Goal: Answer question/provide support: Share knowledge or assist other users

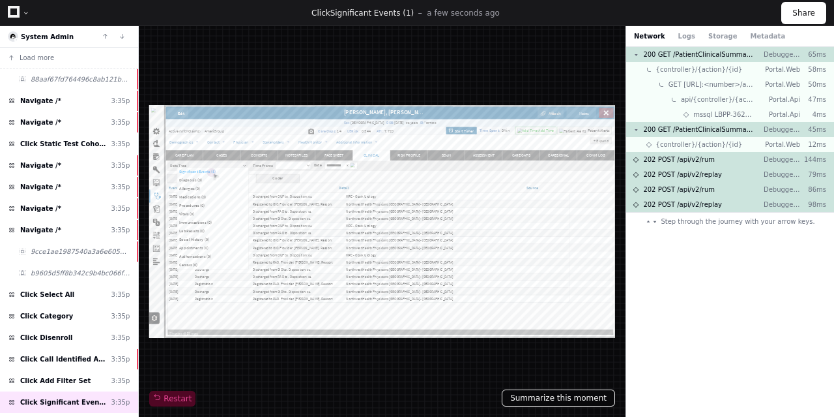
click at [544, 399] on button "Summarize this moment" at bounding box center [558, 397] width 113 height 17
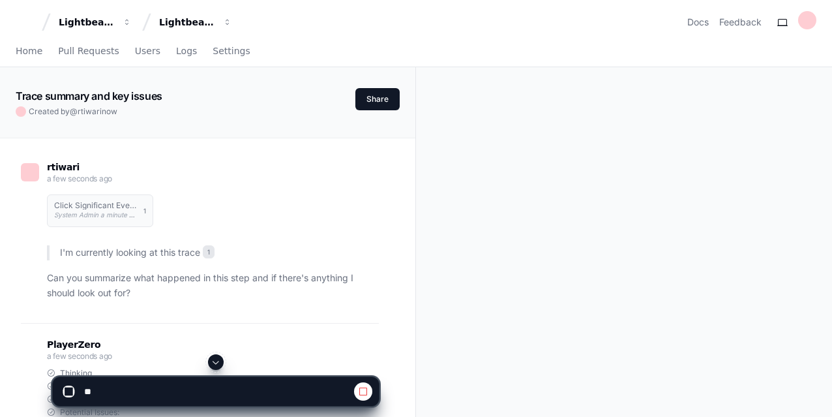
click at [394, 292] on div "rtiwari a few seconds ago Click Significant Events (1) System Admin a minute ag…" at bounding box center [208, 375] width 384 height 475
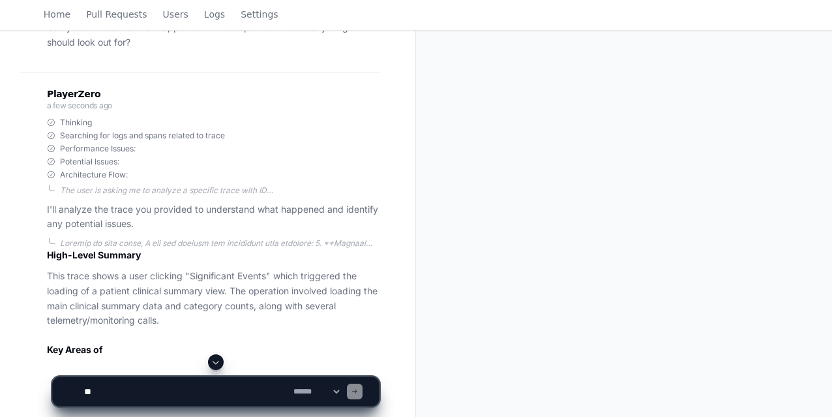
scroll to position [270, 0]
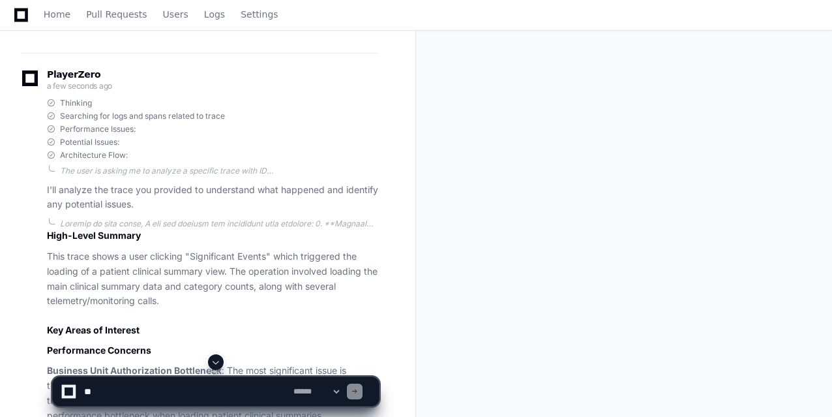
click at [396, 285] on div "rtiwari a few seconds ago Click Significant Events (1) System Admin a minute ag…" at bounding box center [208, 372] width 384 height 1008
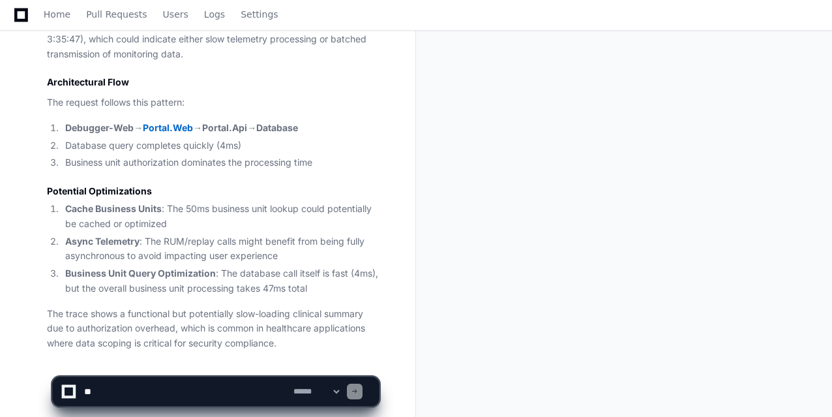
scroll to position [802, 0]
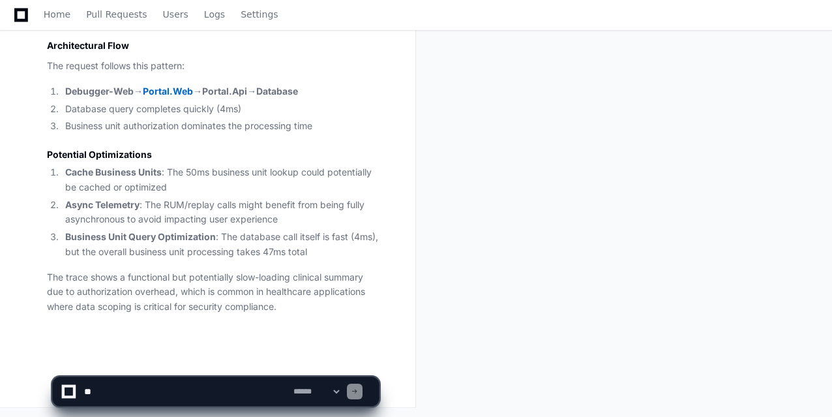
click at [119, 387] on textarea at bounding box center [185, 391] width 209 height 29
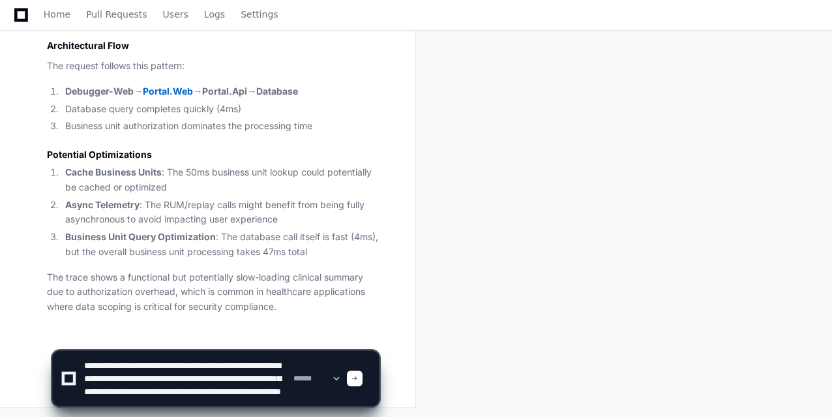
scroll to position [17, 0]
paste textarea "**********"
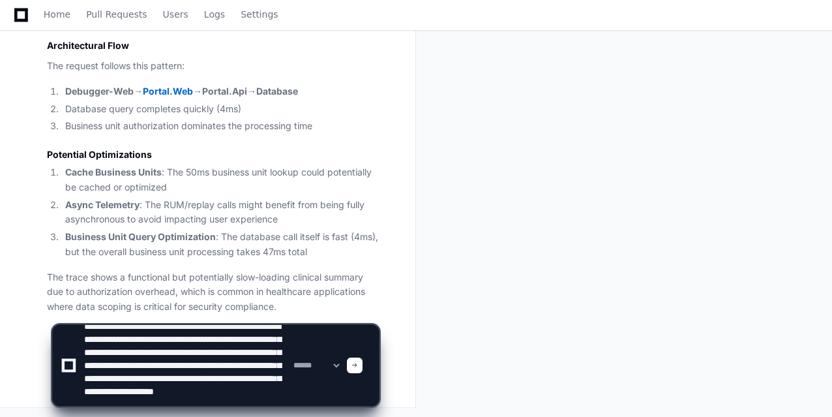
scroll to position [30, 0]
paste textarea "**********"
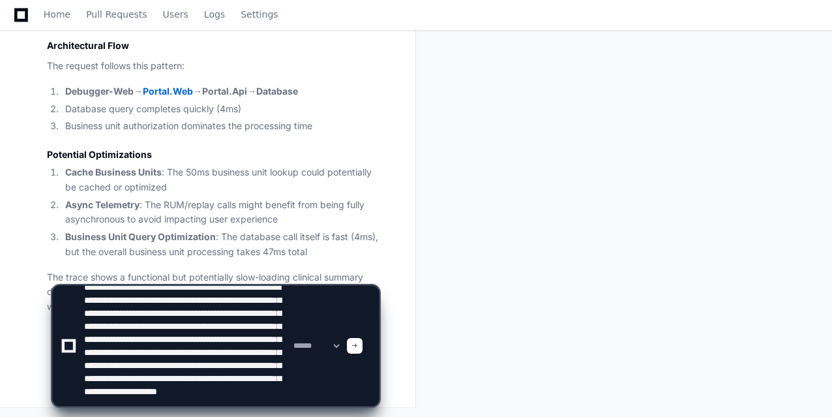
scroll to position [56, 0]
type textarea "**********"
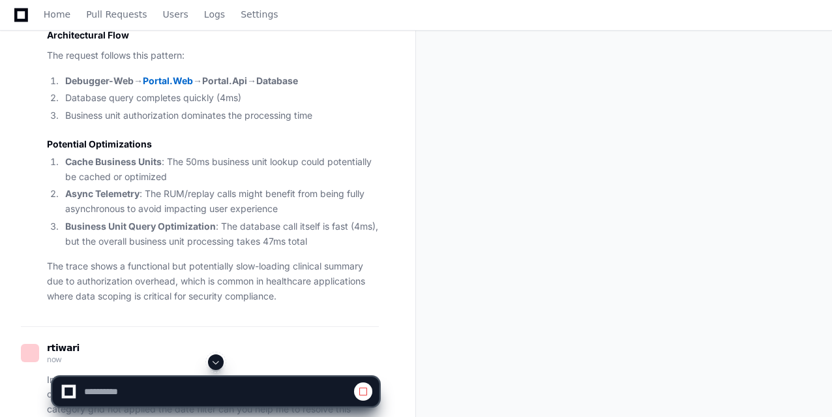
scroll to position [813, 0]
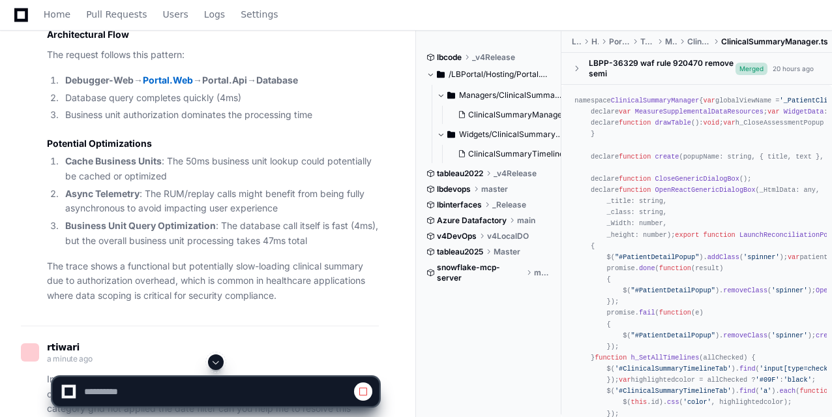
click at [407, 251] on div "rtiwari 5 minutes ago Click Significant Events (1) System Admin 5 minutes ago 1…" at bounding box center [207, 228] width 415 height 1806
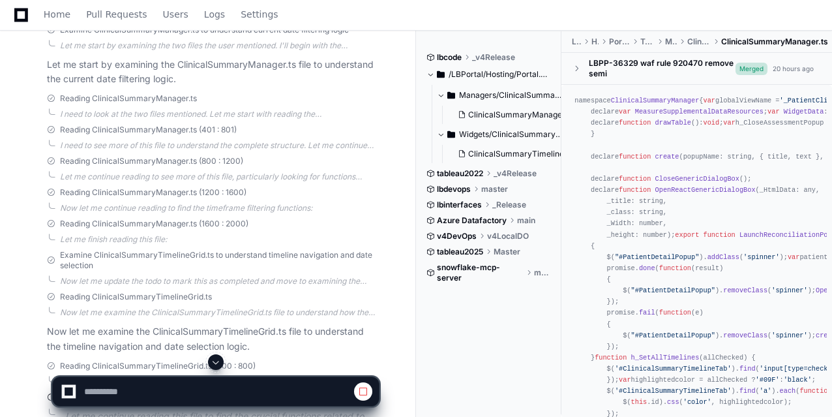
scroll to position [1537, 0]
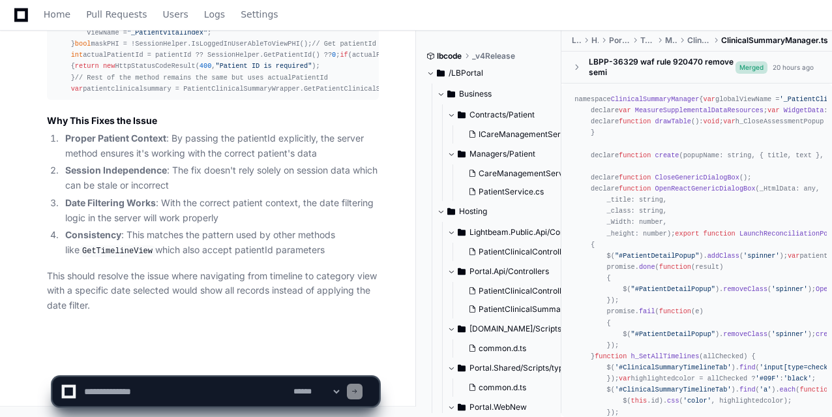
scroll to position [3936, 0]
click at [130, 392] on textarea at bounding box center [185, 391] width 209 height 29
click at [195, 394] on textarea at bounding box center [185, 391] width 209 height 29
click at [284, 395] on textarea at bounding box center [185, 391] width 209 height 29
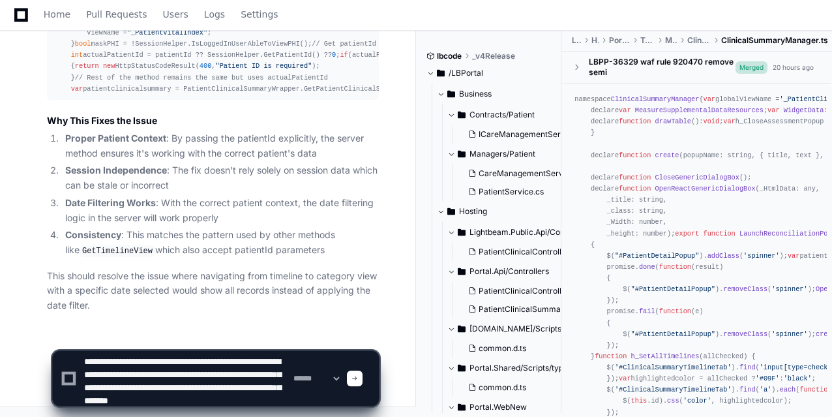
scroll to position [17, 0]
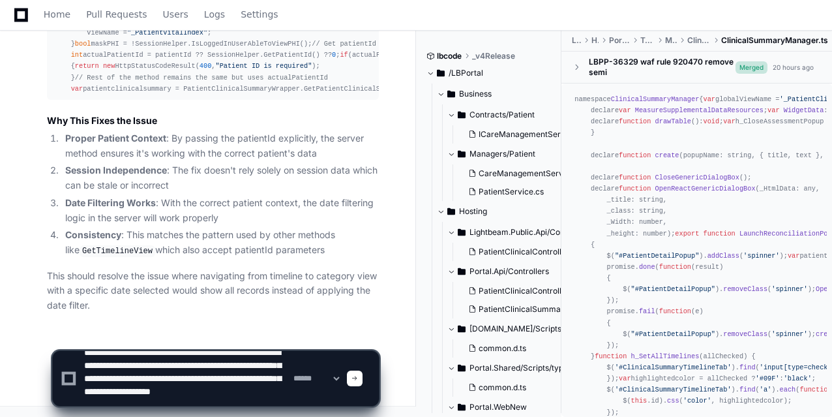
type textarea "**********"
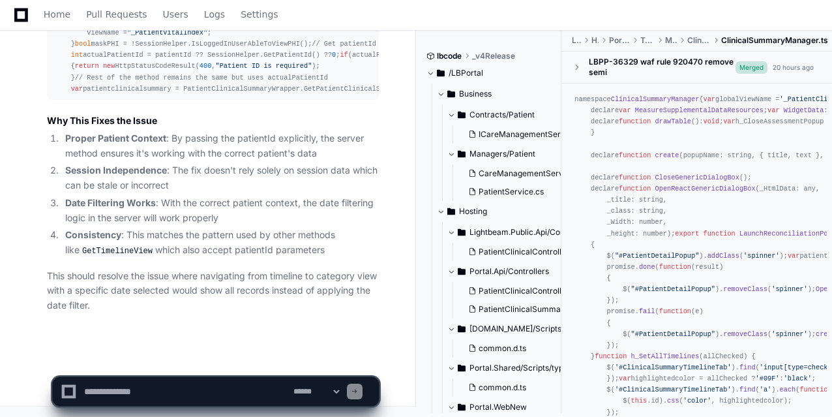
scroll to position [0, 0]
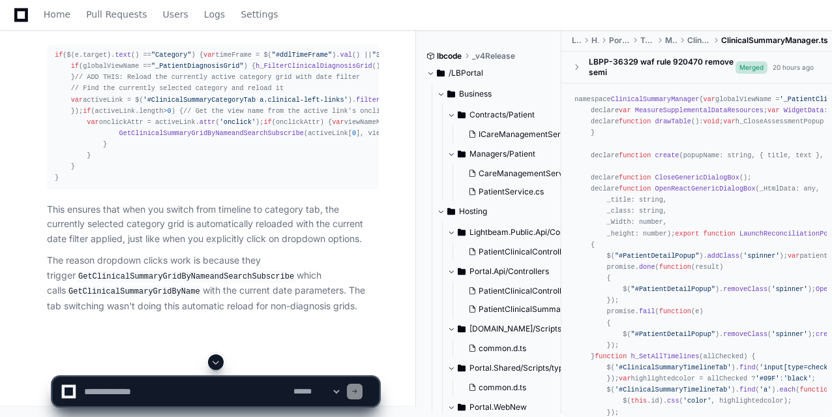
scroll to position [5214, 0]
click at [203, 96] on span "'#ClinicalSummaryCategoryTab a.clinical-left-links'" at bounding box center [245, 100] width 205 height 8
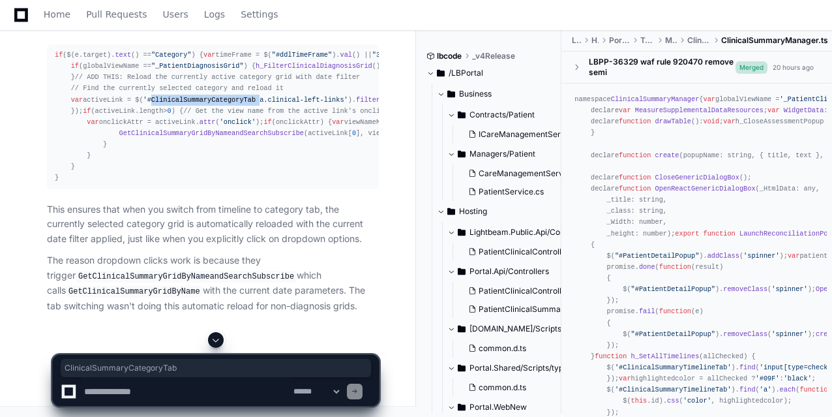
click at [203, 96] on span "'#ClinicalSummaryCategoryTab a.clinical-left-links'" at bounding box center [245, 100] width 205 height 8
copy span "ClinicalSummaryCategoryTab"
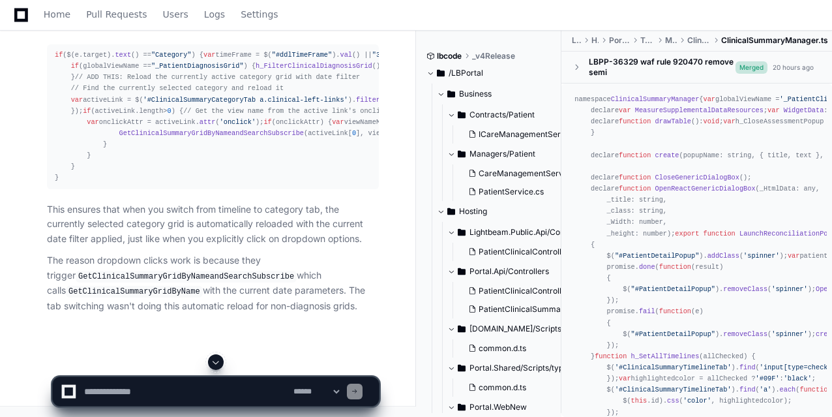
click at [67, 184] on div "if ($(e. target ). text () == "Category" ) { var timeFrame = $( "#ddlTimeFrame"…" at bounding box center [213, 117] width 316 height 134
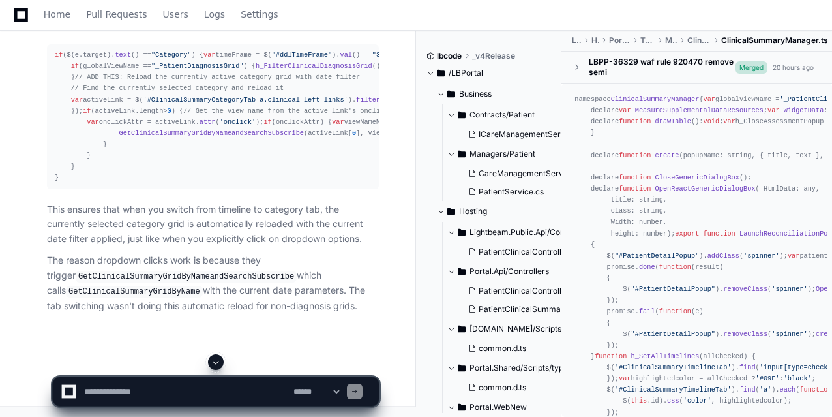
scroll to position [5188, 0]
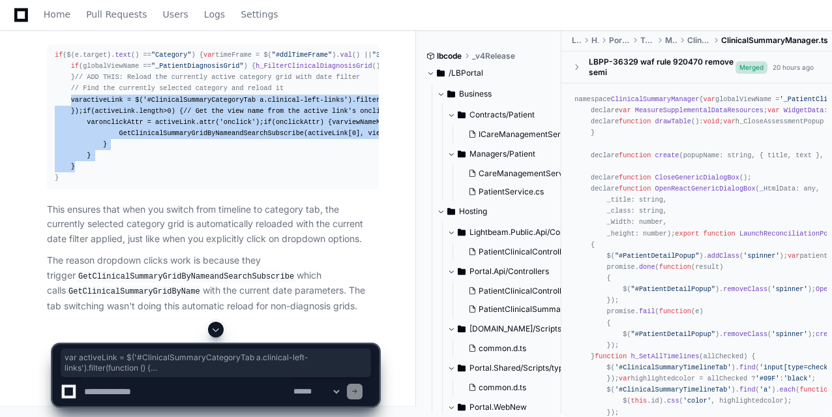
drag, startPoint x: 68, startPoint y: 117, endPoint x: 125, endPoint y: 289, distance: 180.6
click at [125, 184] on div "if ($(e. target ). text () == "Category" ) { var timeFrame = $( "#ddlTimeFrame"…" at bounding box center [213, 117] width 316 height 134
copy div "var activeLink = $( '#ClinicalSummaryCategoryTab a.clinical-left-links' ). filt…"
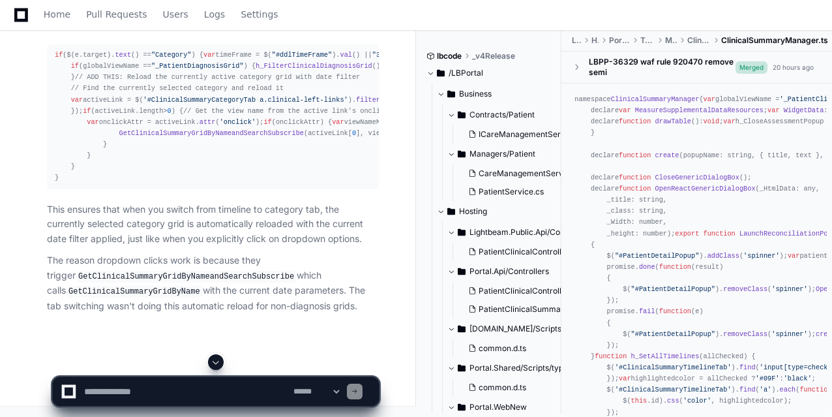
click at [135, 393] on textarea at bounding box center [185, 391] width 209 height 29
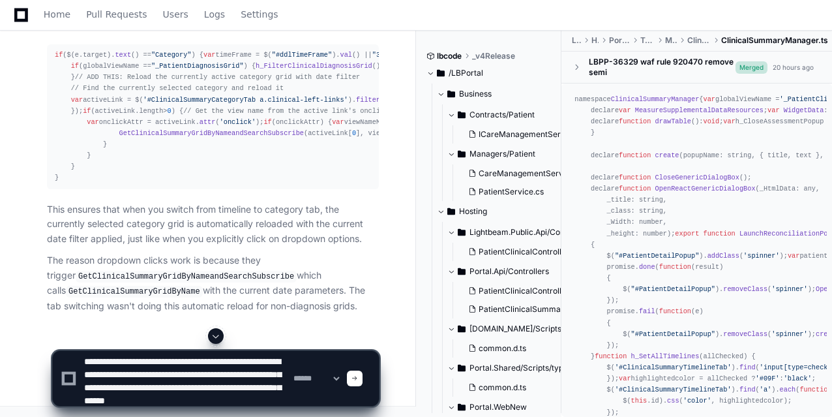
scroll to position [17, 0]
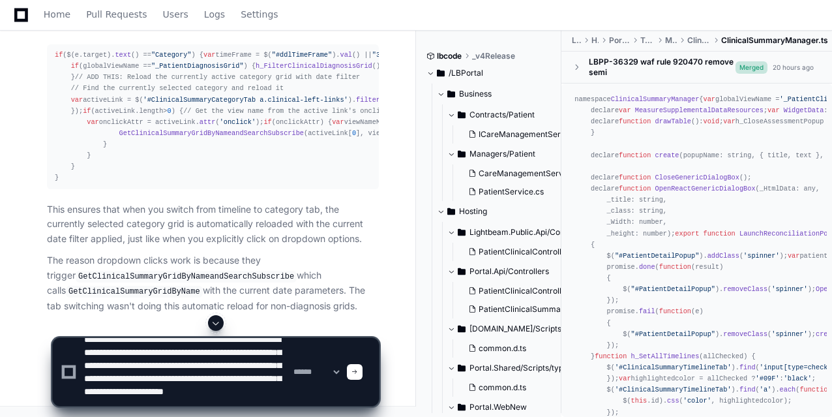
type textarea "**********"
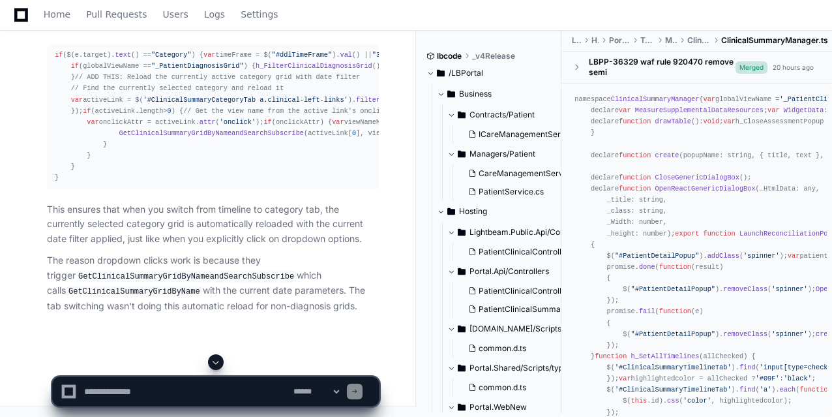
scroll to position [0, 0]
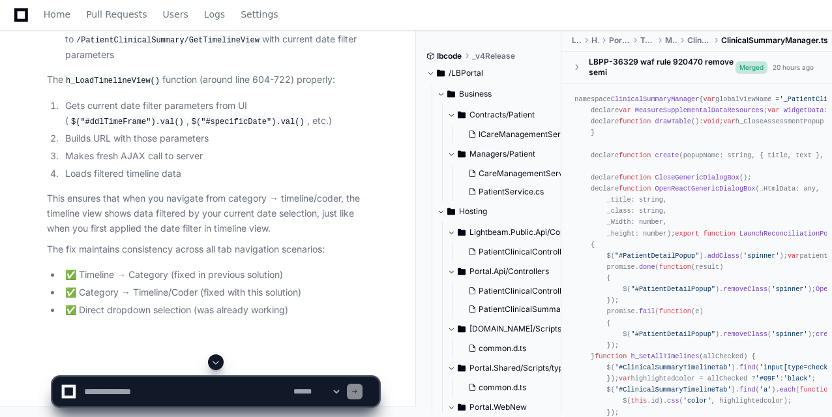
scroll to position [6153, 0]
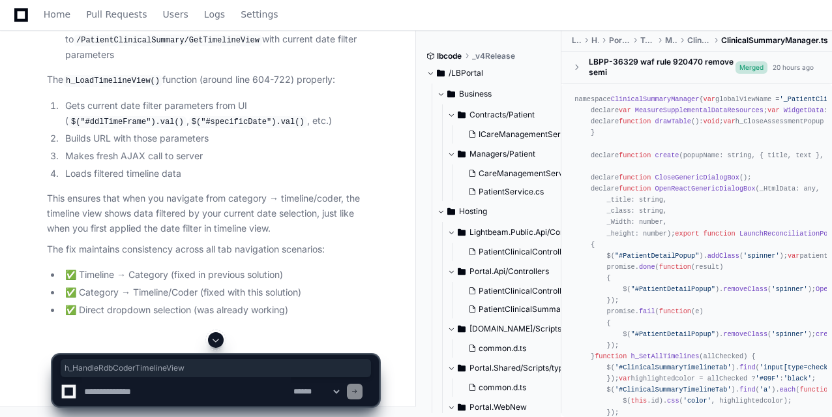
copy span "h_HandleRdbCoderTimelineView"
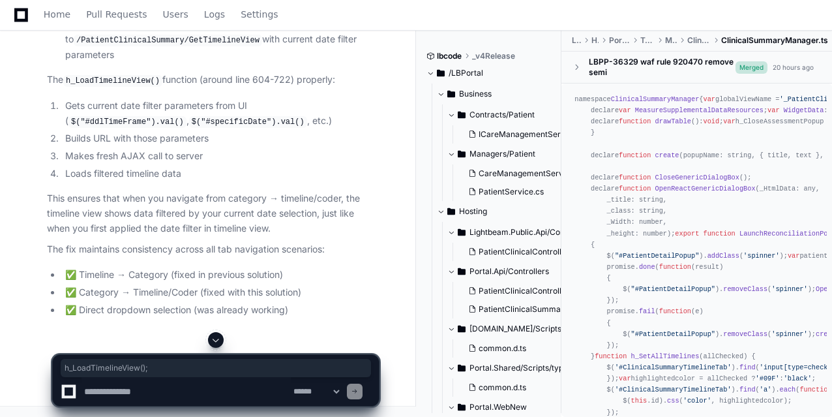
drag, startPoint x: 66, startPoint y: 271, endPoint x: 162, endPoint y: 274, distance: 95.9
copy div "h_LoadTimelineView ();"
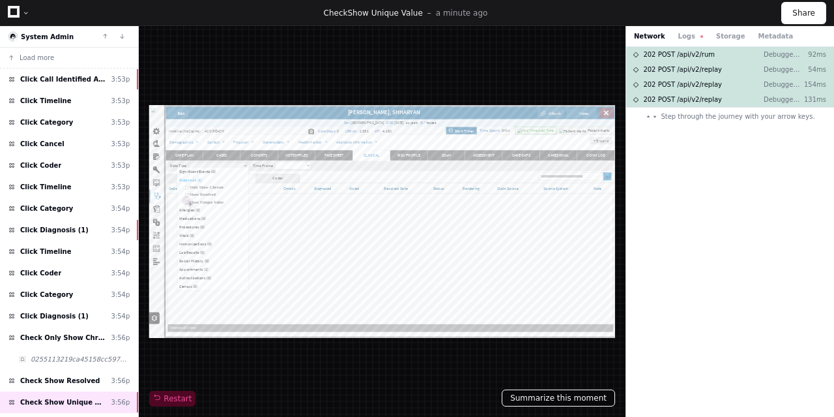
click at [563, 402] on button "Summarize this moment" at bounding box center [558, 397] width 113 height 17
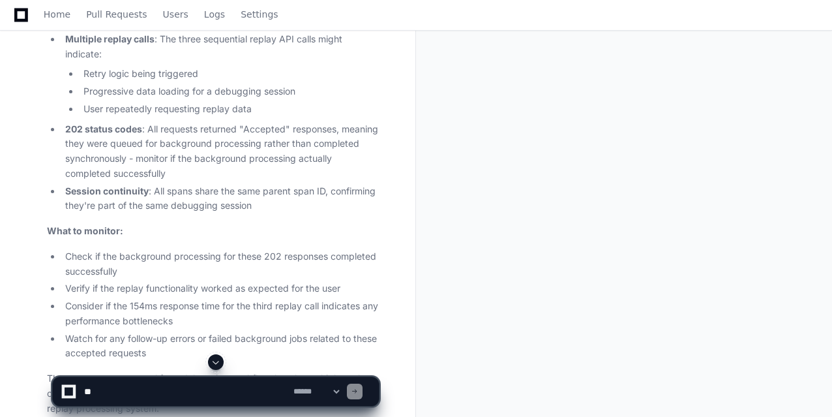
scroll to position [885, 0]
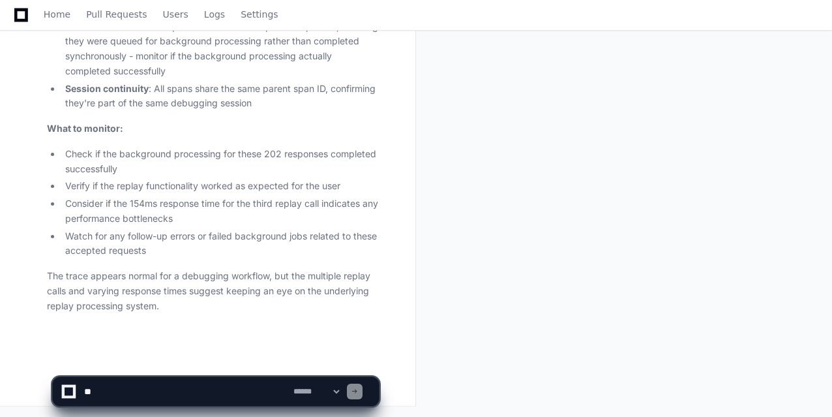
click at [159, 387] on textarea at bounding box center [185, 391] width 209 height 29
click at [256, 392] on textarea at bounding box center [185, 391] width 209 height 29
click at [273, 389] on textarea at bounding box center [185, 391] width 209 height 29
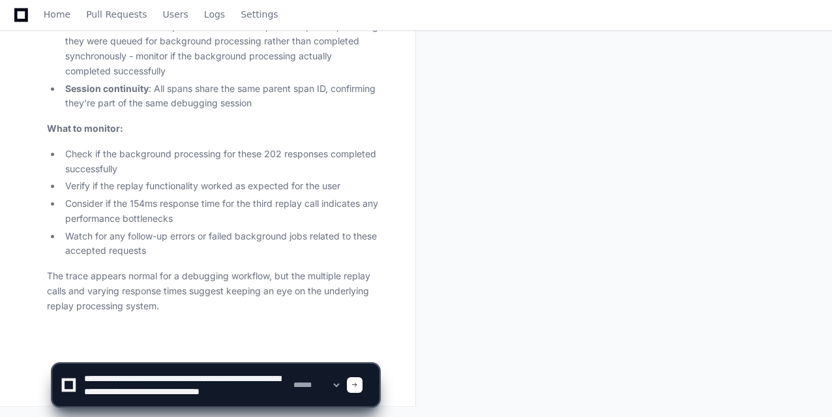
scroll to position [4, 0]
click at [93, 391] on textarea at bounding box center [185, 385] width 209 height 42
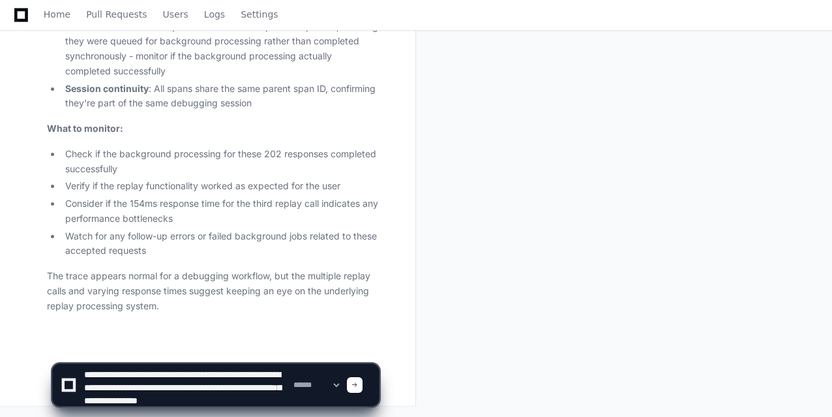
click at [161, 384] on textarea at bounding box center [185, 385] width 209 height 42
click at [272, 400] on textarea at bounding box center [185, 385] width 209 height 42
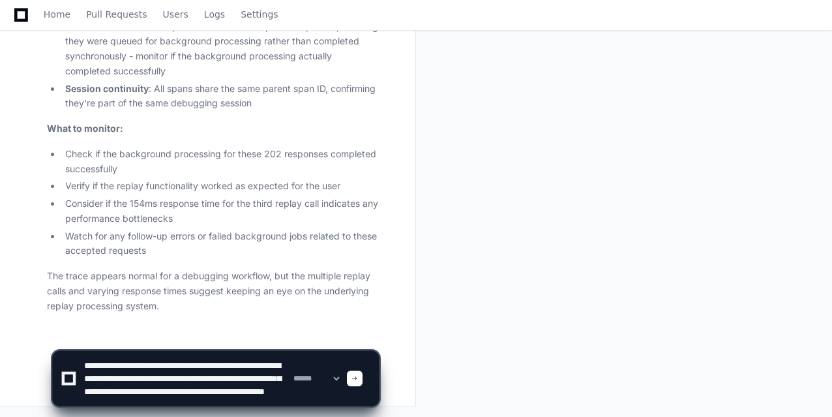
click at [274, 388] on textarea at bounding box center [185, 378] width 209 height 55
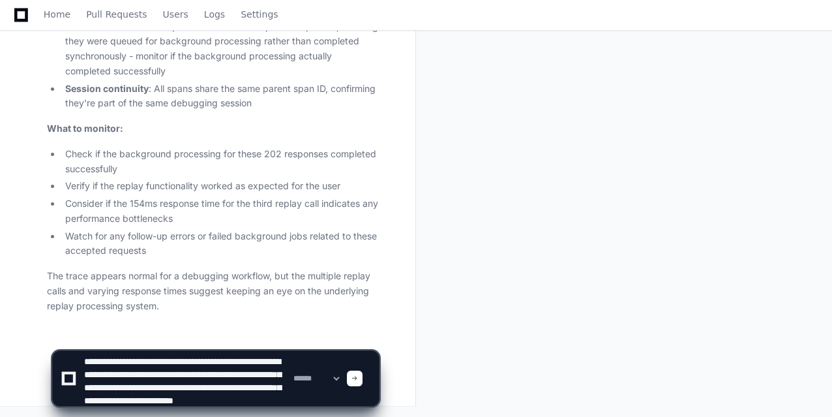
click at [269, 401] on textarea at bounding box center [185, 378] width 209 height 55
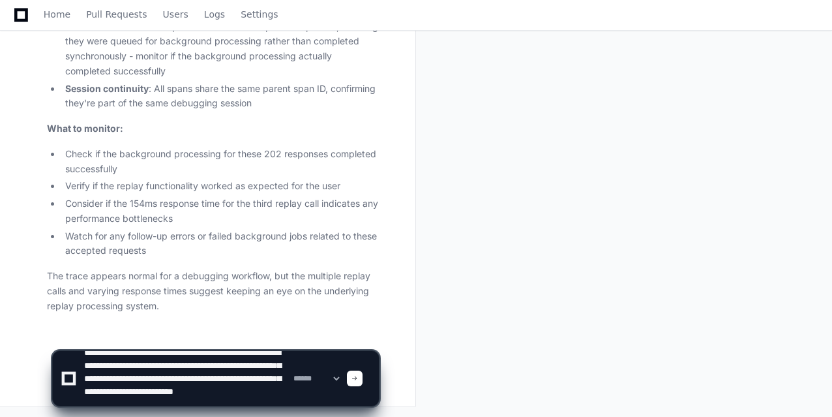
click at [217, 399] on textarea at bounding box center [185, 378] width 209 height 55
click at [280, 398] on textarea at bounding box center [185, 378] width 209 height 55
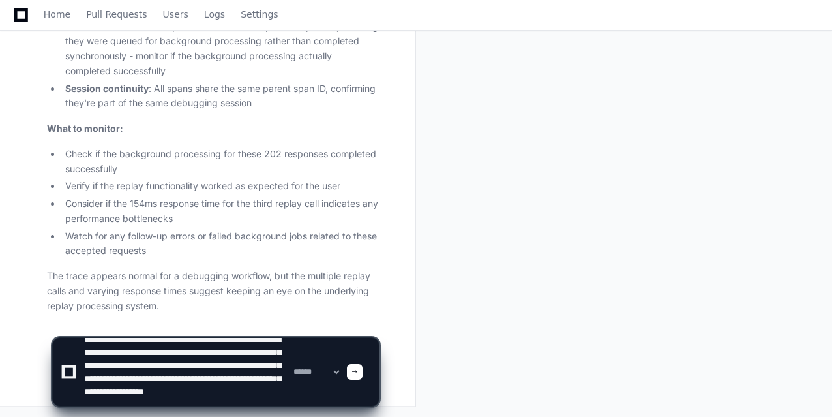
paste textarea "**********"
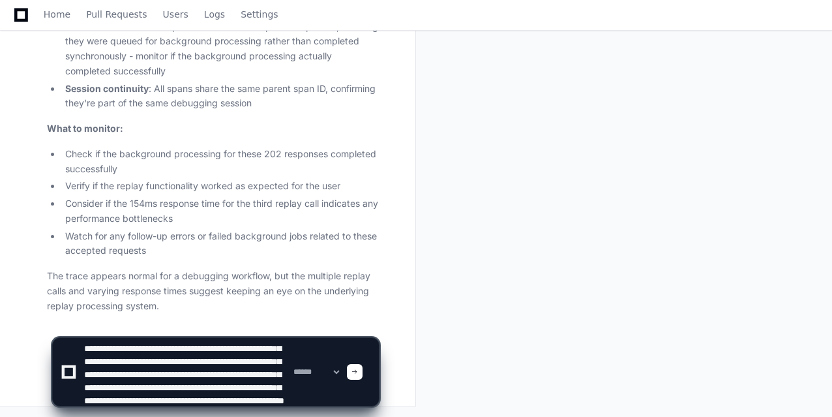
scroll to position [30, 0]
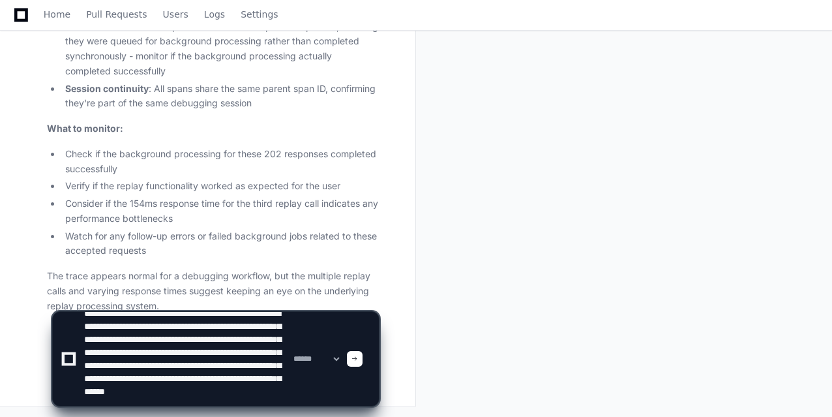
paste textarea "**********"
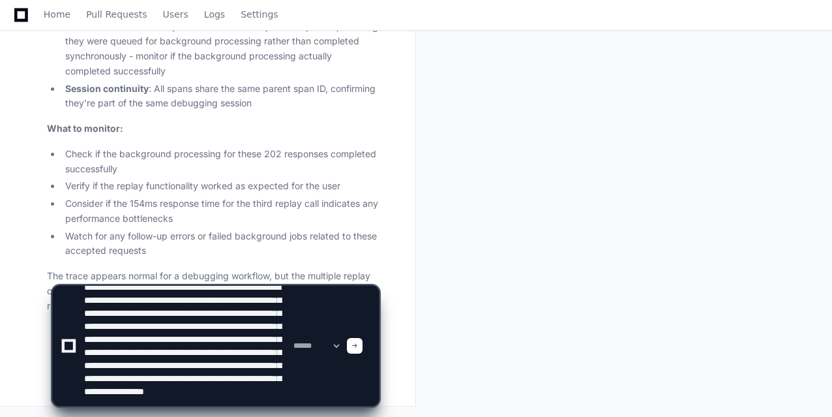
scroll to position [56, 0]
type textarea "**********"
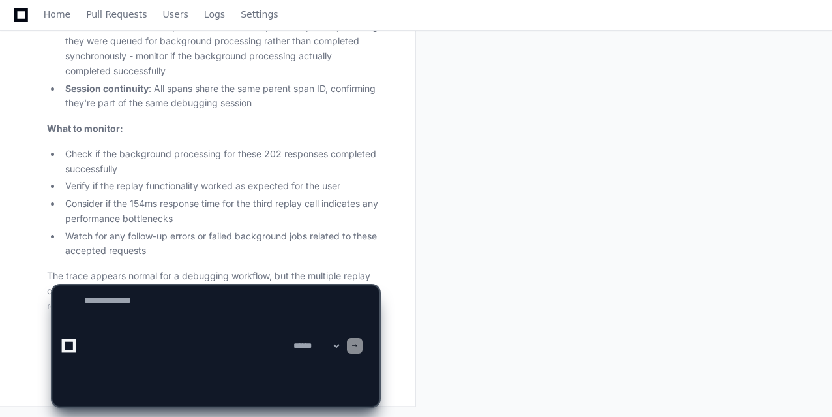
scroll to position [0, 0]
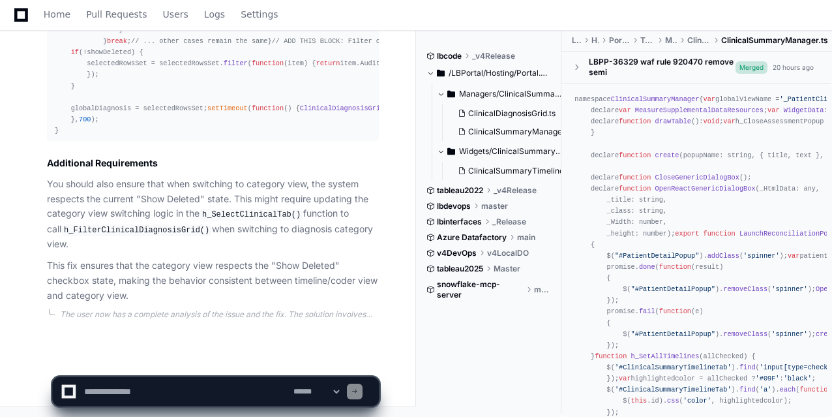
scroll to position [2908, 0]
click at [122, 389] on textarea at bounding box center [185, 391] width 209 height 29
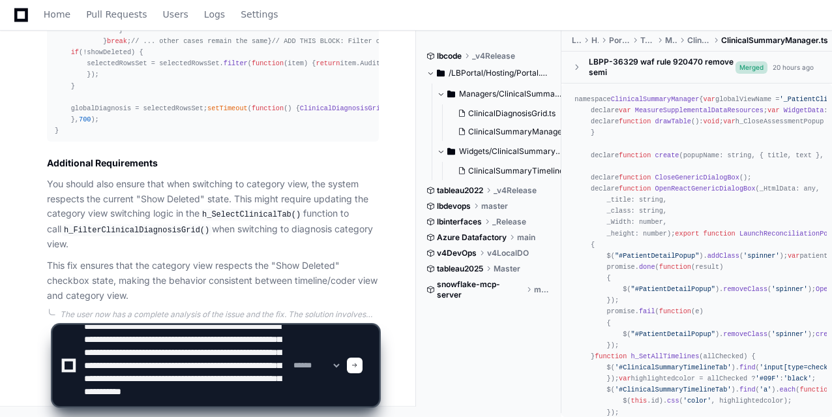
scroll to position [30, 0]
type textarea "**********"
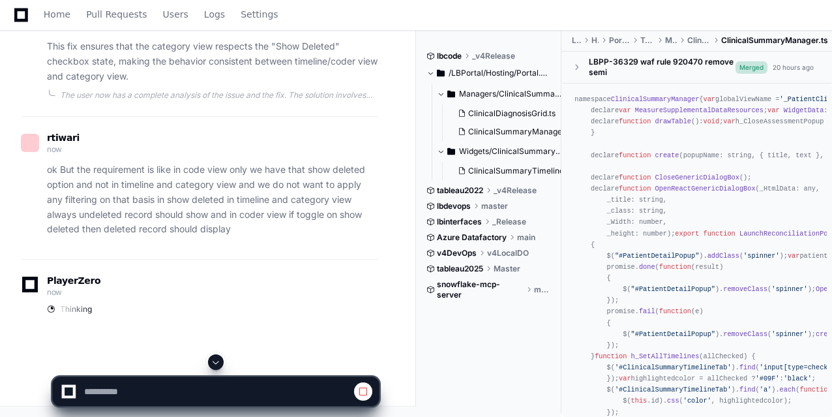
scroll to position [2919, 0]
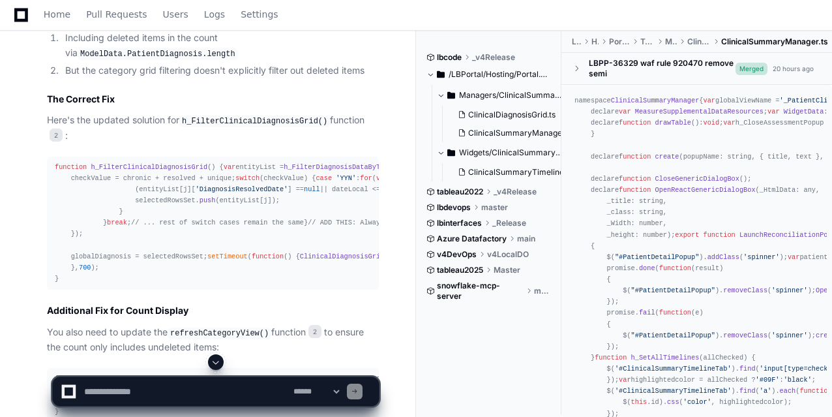
scroll to position [3440, 0]
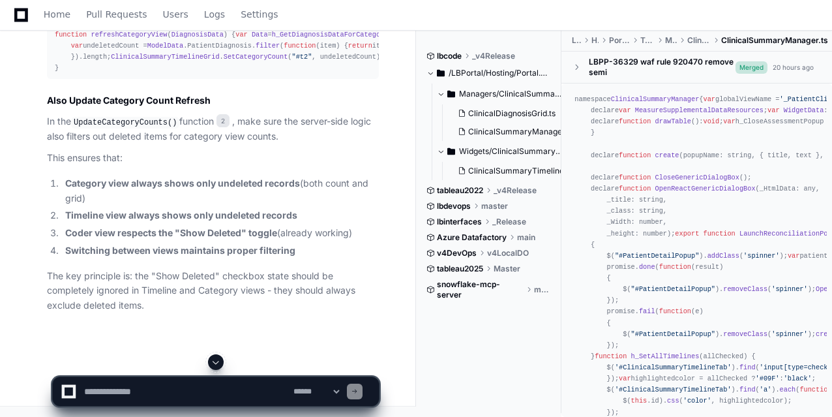
scroll to position [3831, 0]
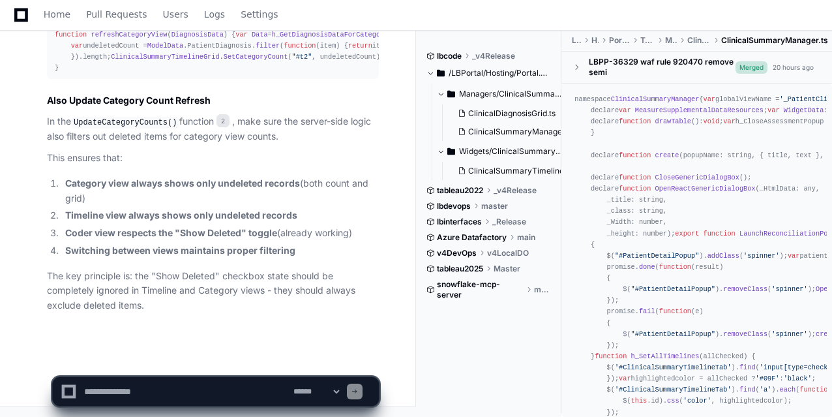
click at [110, 397] on textarea at bounding box center [185, 391] width 209 height 29
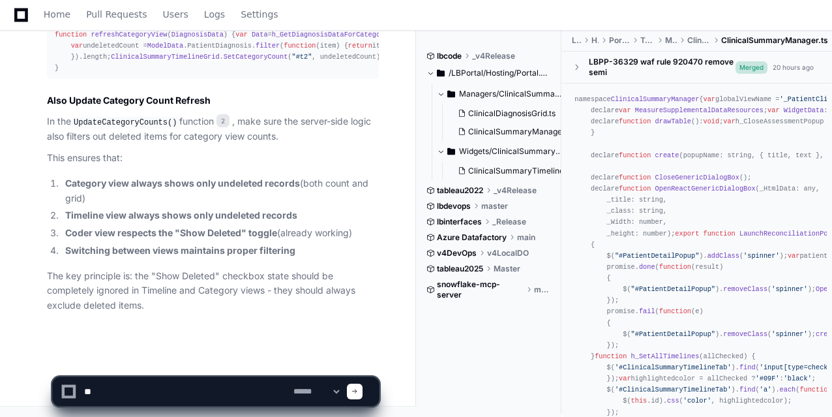
type textarea "*"
click at [114, 389] on textarea at bounding box center [185, 391] width 209 height 29
click at [144, 394] on textarea at bounding box center [185, 391] width 209 height 29
click at [245, 389] on textarea at bounding box center [185, 391] width 209 height 29
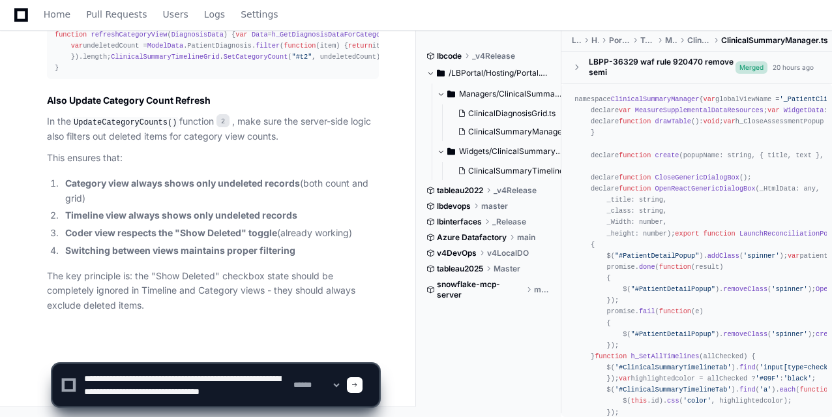
scroll to position [4, 0]
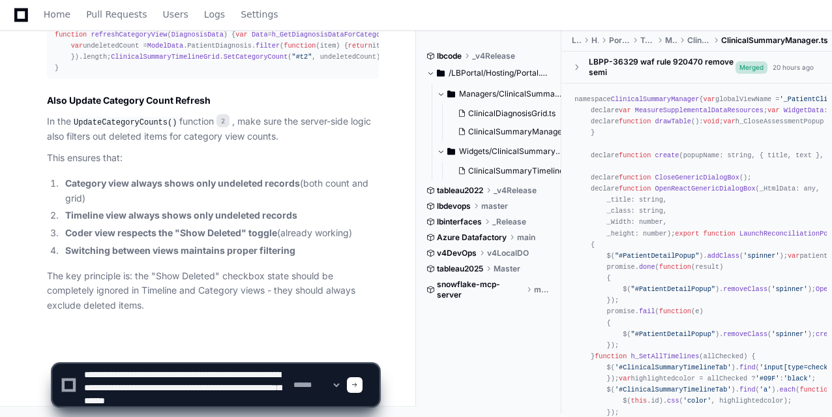
click at [173, 400] on textarea at bounding box center [185, 385] width 209 height 42
click at [233, 404] on textarea at bounding box center [185, 385] width 209 height 42
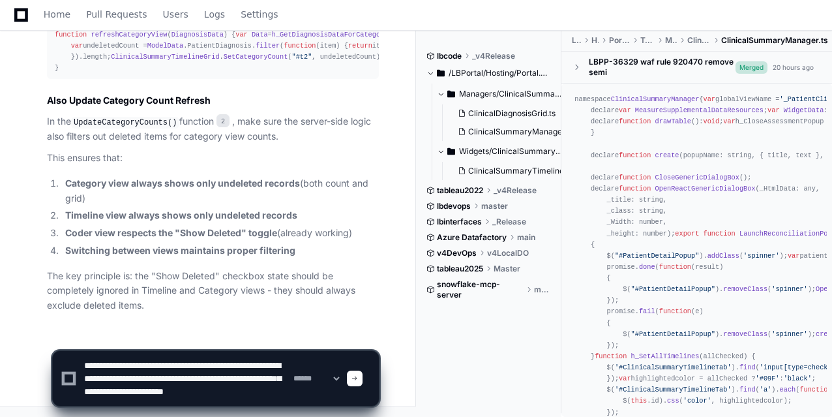
type textarea "**********"
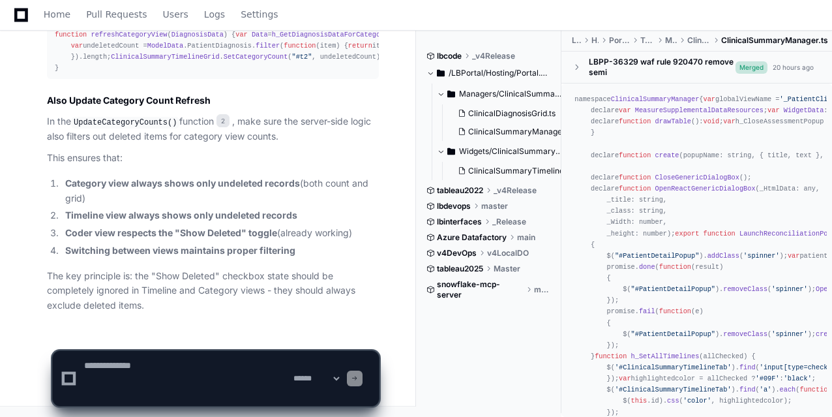
scroll to position [0, 0]
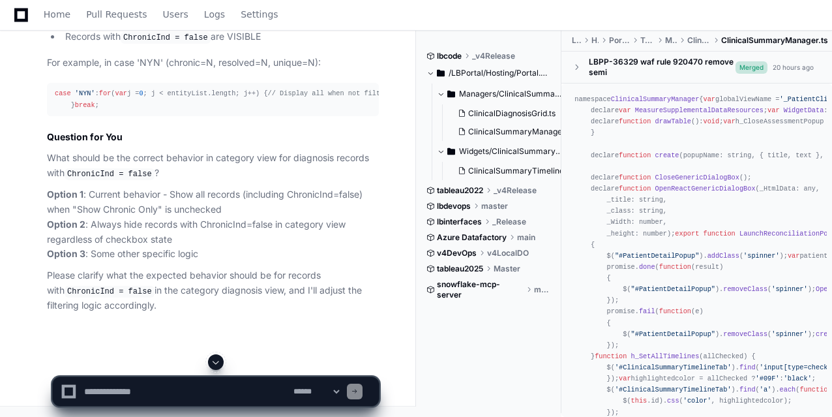
scroll to position [4934, 0]
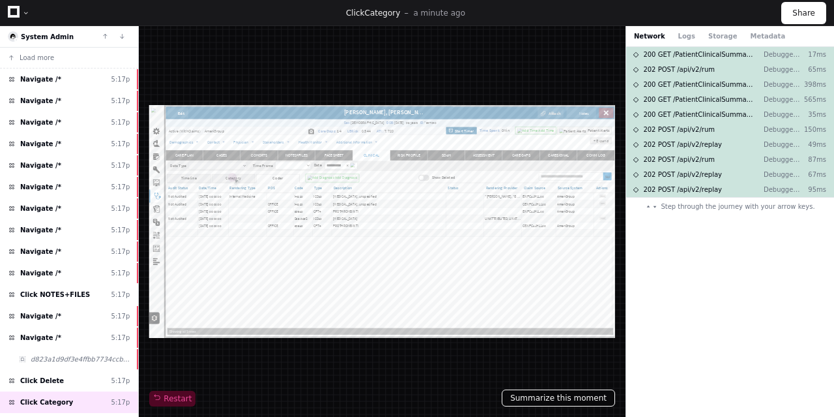
click at [555, 398] on button "Summarize this moment" at bounding box center [558, 397] width 113 height 17
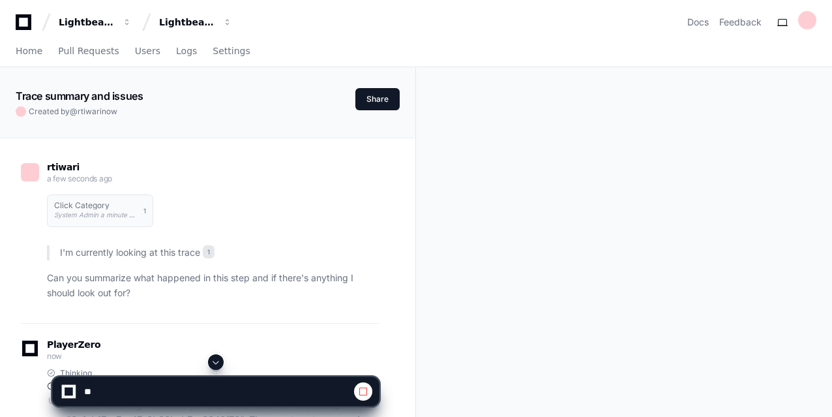
click at [405, 251] on div "rtiwari a few seconds ago Click Category System Admin a minute ago 1 I'm curren…" at bounding box center [207, 387] width 415 height 499
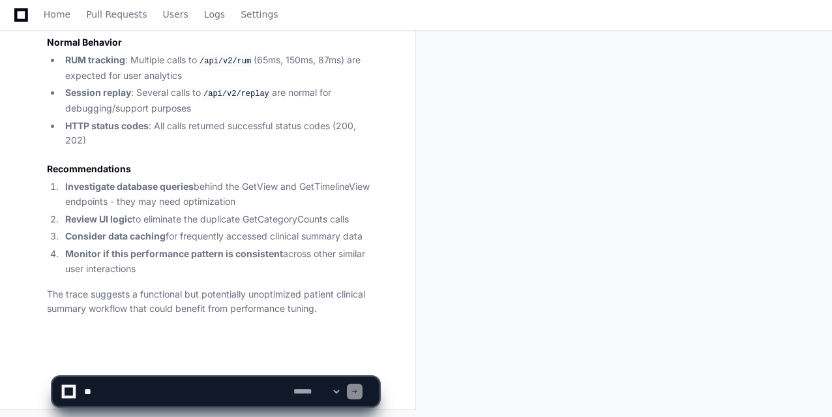
scroll to position [823, 0]
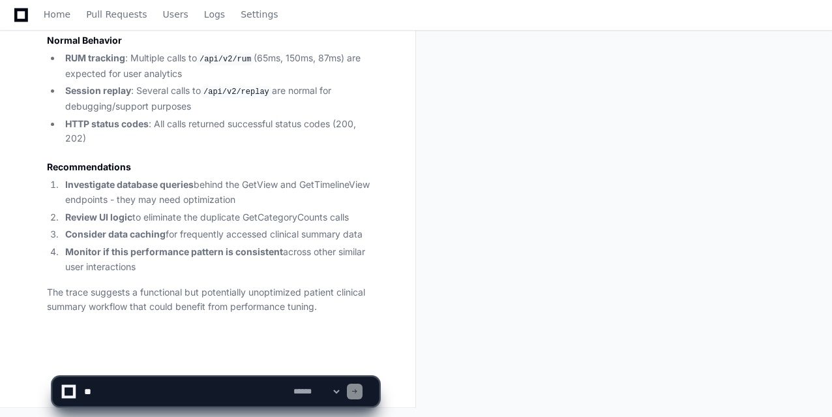
click at [109, 392] on textarea at bounding box center [185, 391] width 209 height 29
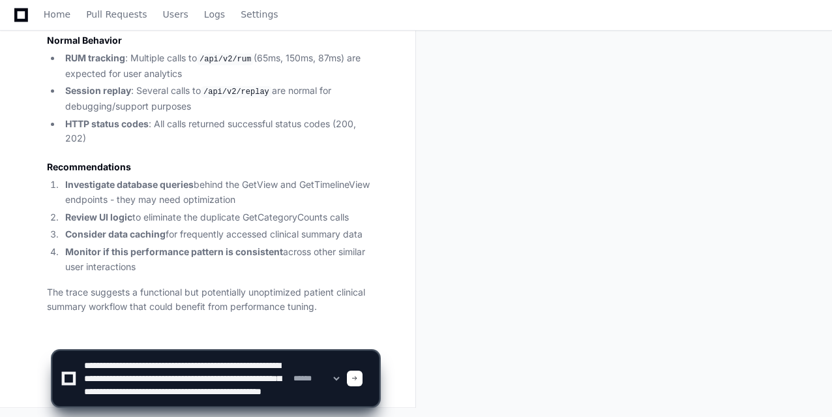
scroll to position [17, 0]
paste textarea "**********"
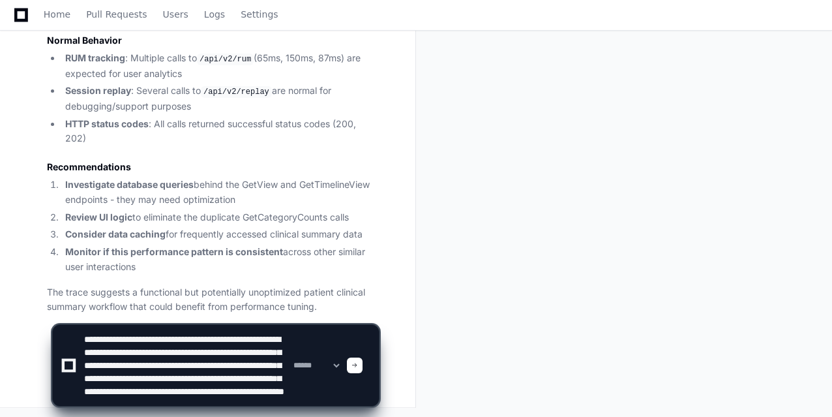
scroll to position [30, 0]
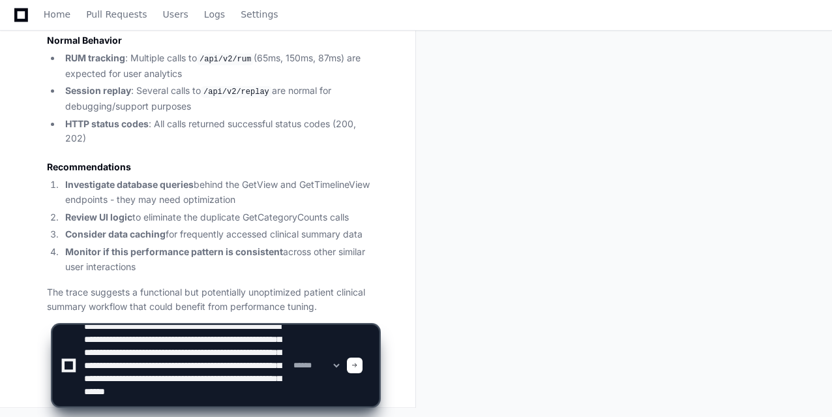
paste textarea "**********"
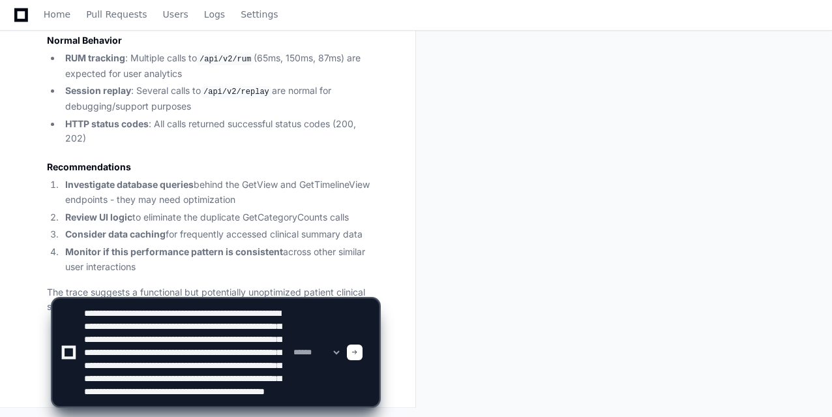
click at [248, 396] on textarea at bounding box center [185, 352] width 209 height 107
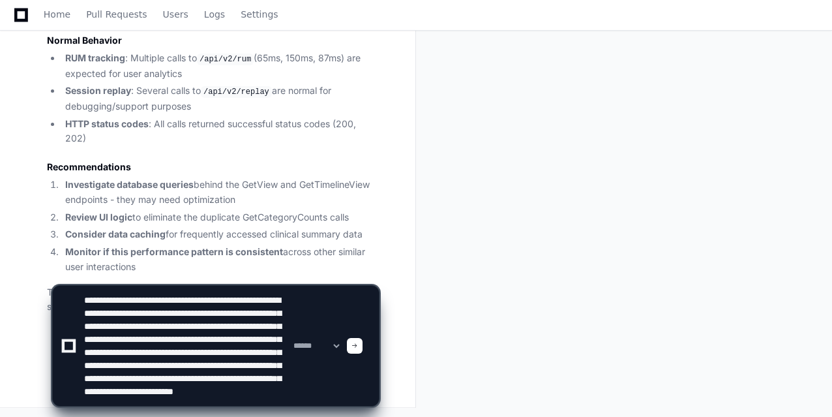
type textarea "**********"
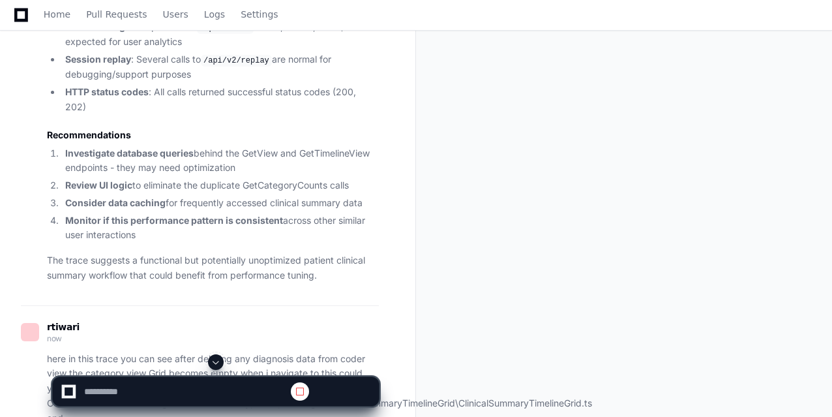
scroll to position [844, 0]
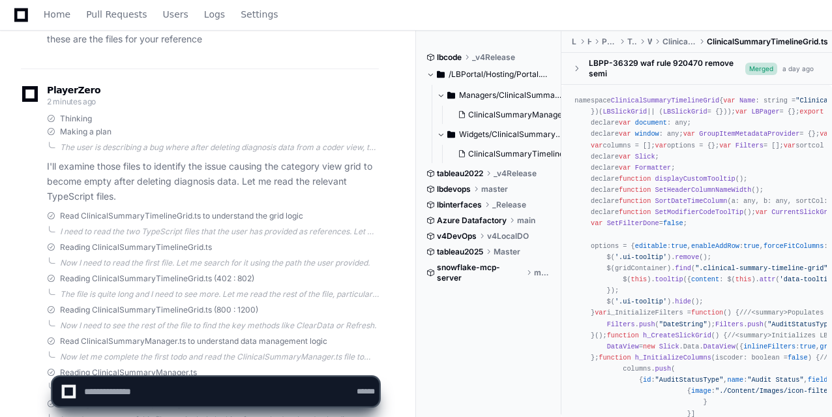
scroll to position [1282, 0]
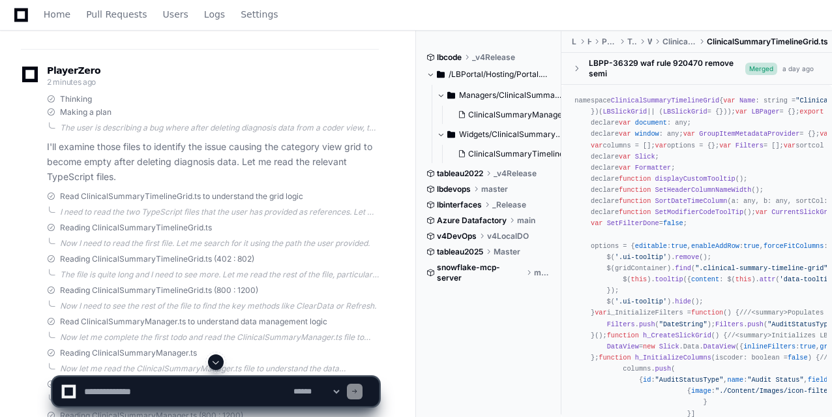
click at [398, 320] on div "rtiwari 6 minutes ago Click Category System Admin 7 minutes ago 1 I'm currently…" at bounding box center [208, 169] width 384 height 2627
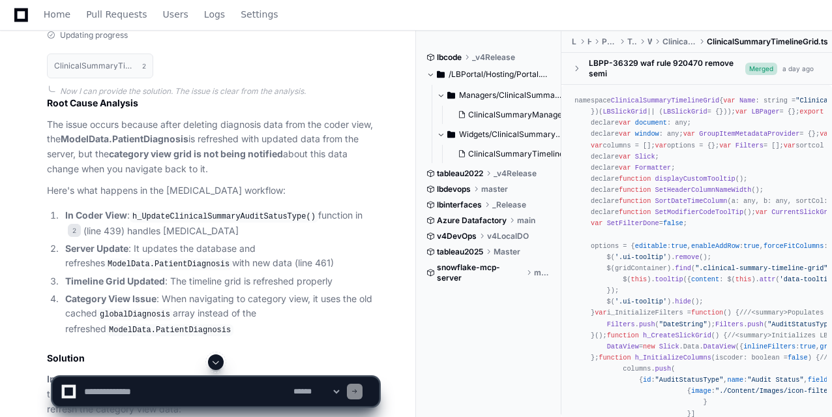
scroll to position [1882, 0]
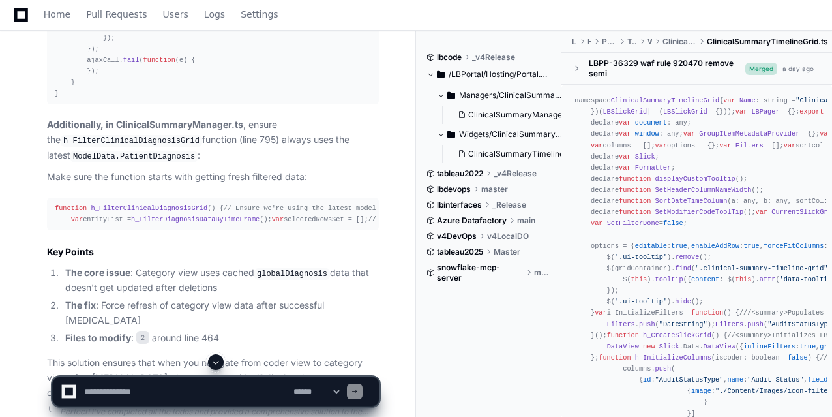
scroll to position [2351, 0]
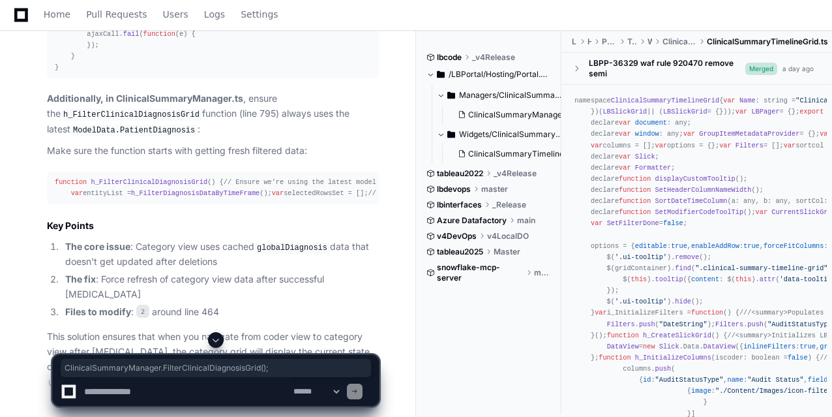
drag, startPoint x: 110, startPoint y: 229, endPoint x: 313, endPoint y: 228, distance: 203.4
click at [313, 74] on div "function h_UpdateClinicalSummaryAuditSatusType ( auditStatusTypeId : number , d…" at bounding box center [213, 6] width 316 height 134
copy div "ClinicalSummaryManager . FilterClinicalDiagnosisGrid ();"
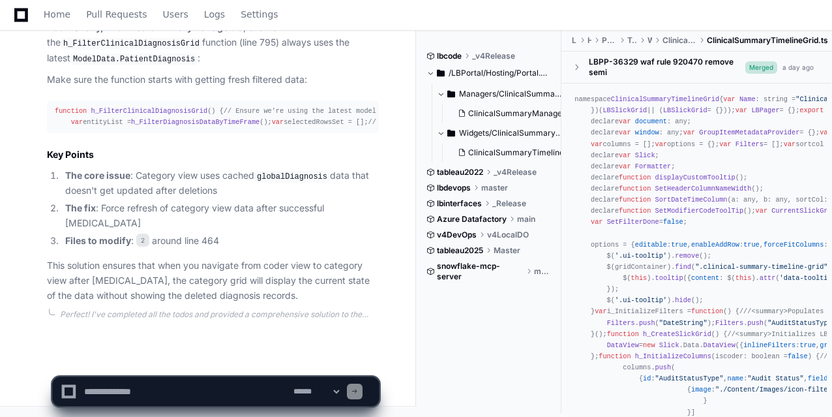
scroll to position [2682, 0]
click at [138, 389] on textarea at bounding box center [185, 391] width 209 height 29
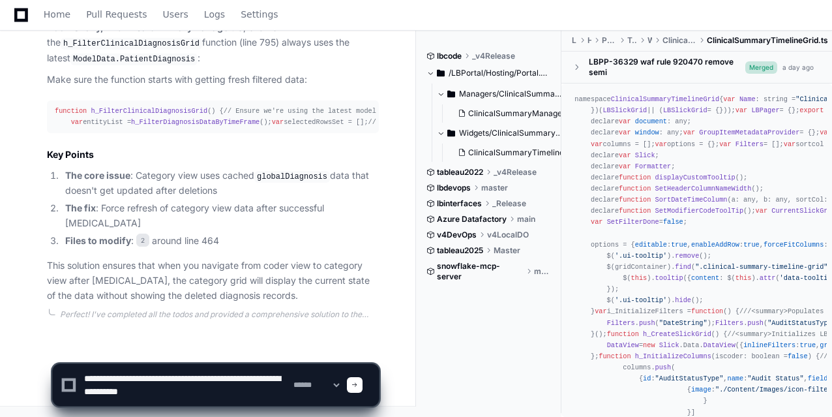
paste textarea "**********"
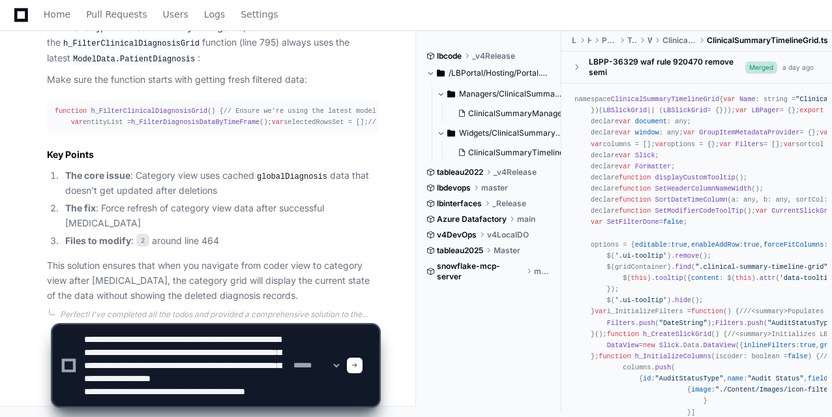
scroll to position [30, 0]
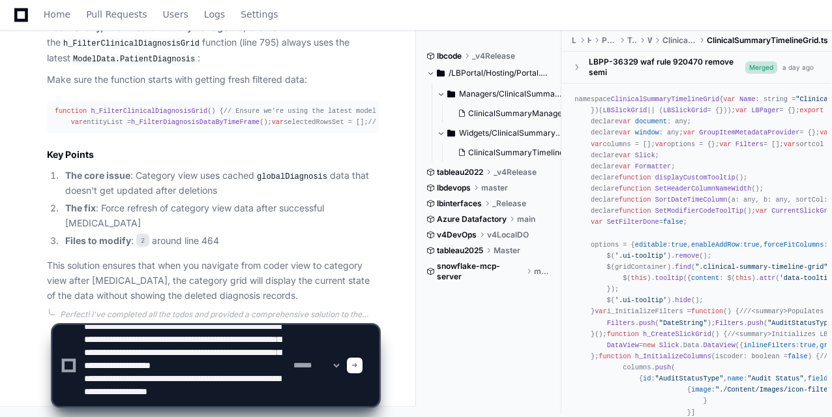
click at [144, 107] on span "h_FilterClinicalDiagnosisGrid" at bounding box center [149, 111] width 117 height 8
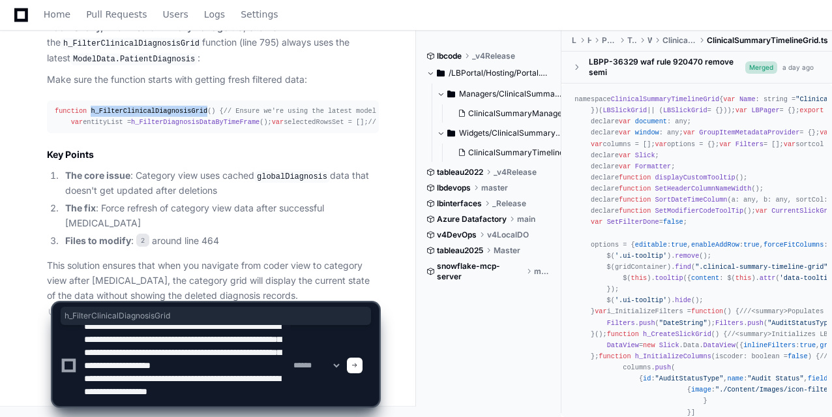
copy span "h_FilterClinicalDiagnosisGrid"
click at [233, 402] on textarea at bounding box center [185, 365] width 209 height 81
paste textarea "**********"
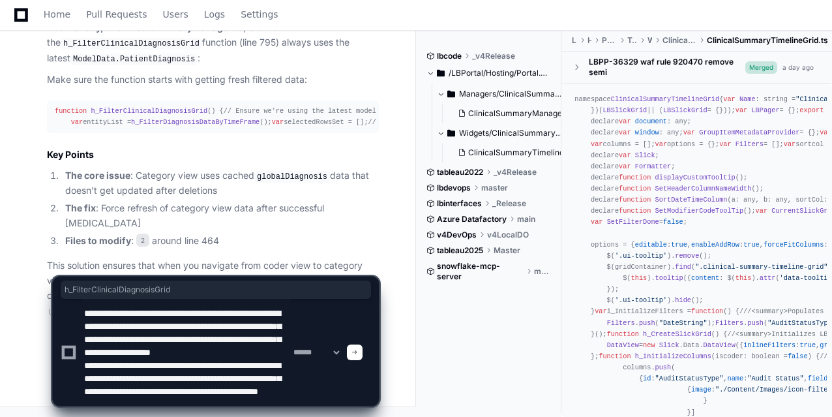
scroll to position [43, 0]
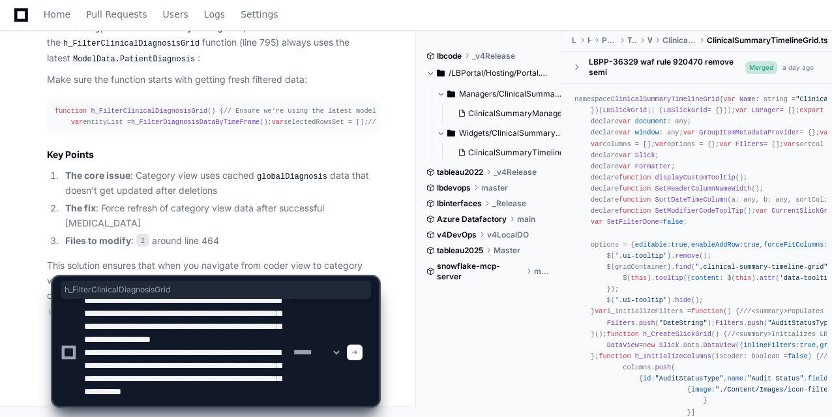
type textarea "**********"
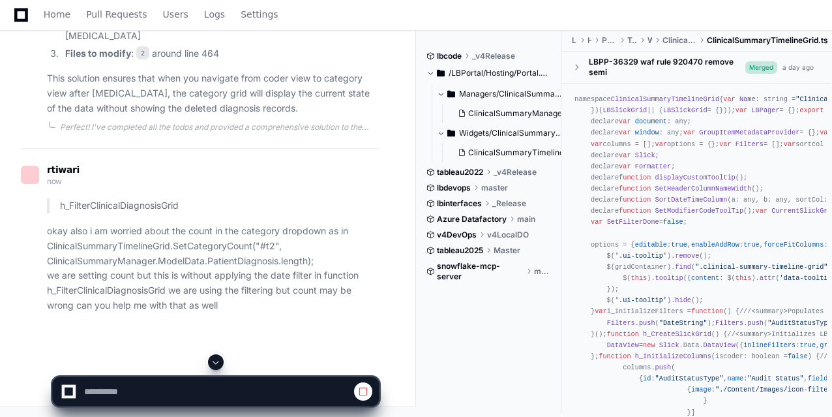
scroll to position [2692, 0]
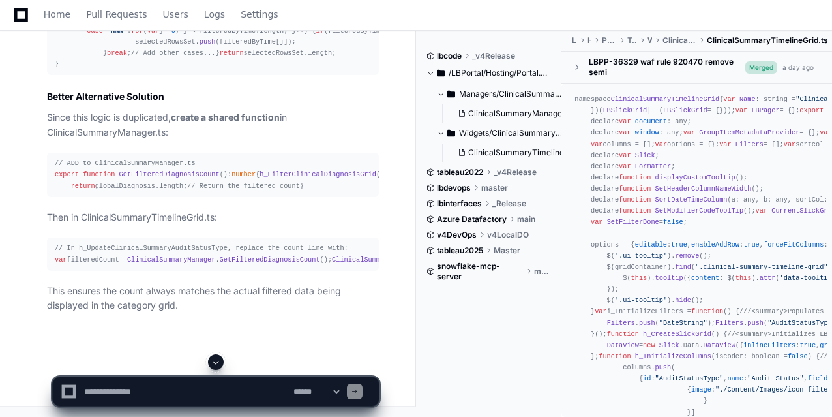
scroll to position [3705, 0]
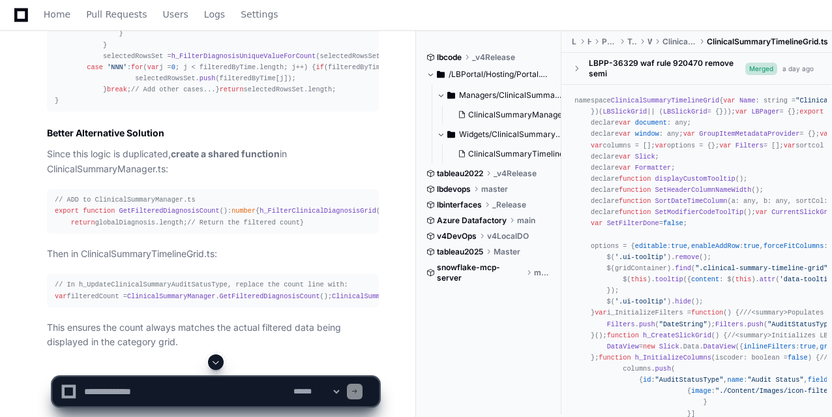
scroll to position [3601, 0]
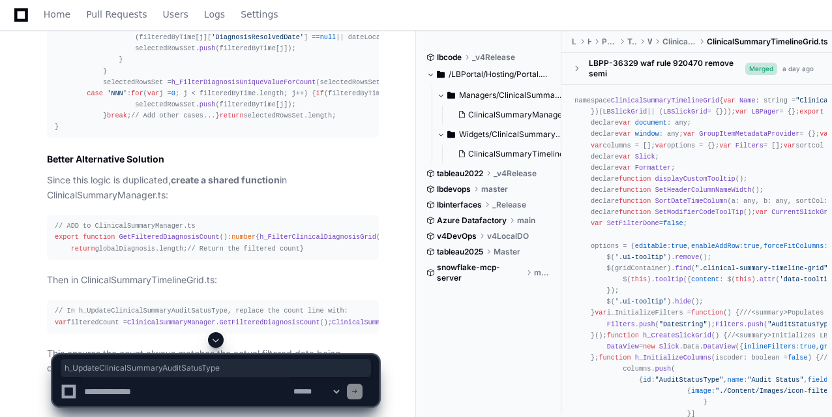
copy span "h_UpdateClinicalSummaryAuditSatusType"
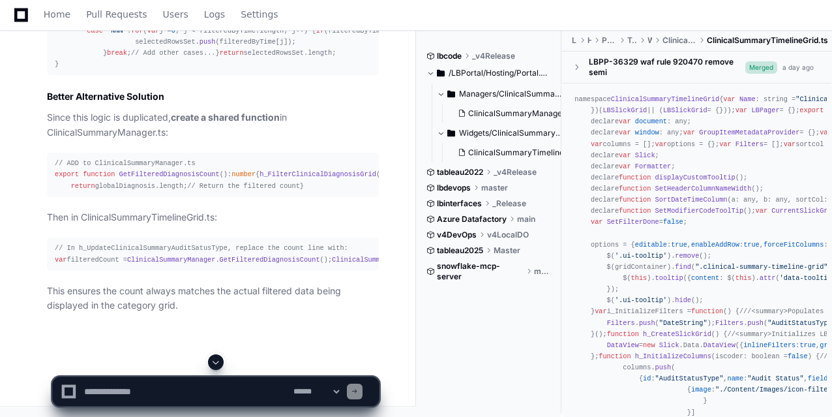
scroll to position [4670, 0]
click at [106, 384] on textarea at bounding box center [185, 391] width 209 height 29
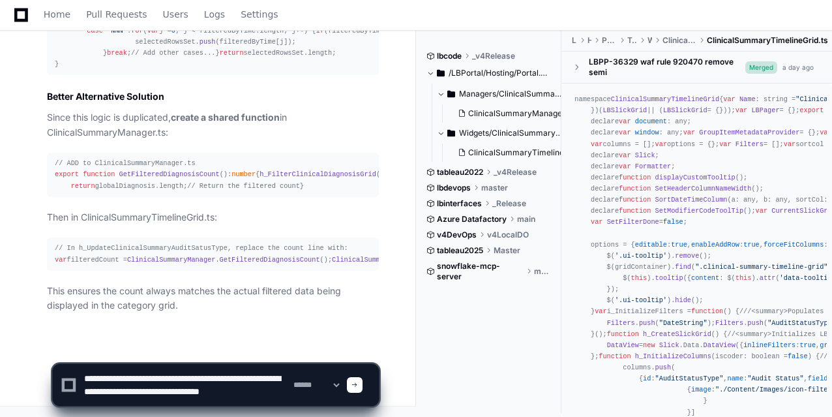
scroll to position [4, 0]
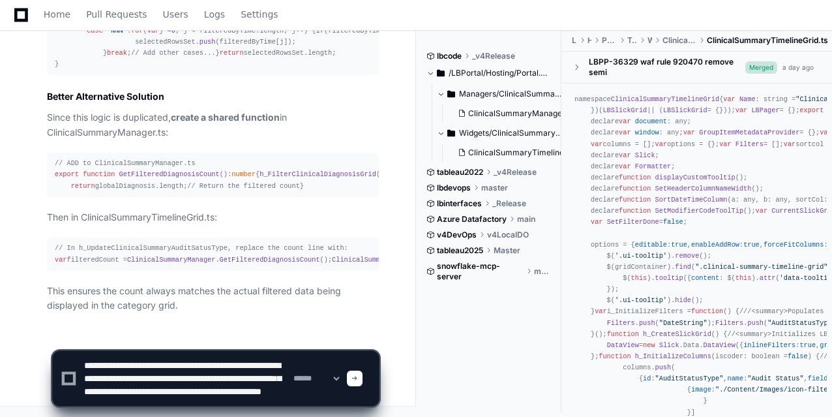
paste textarea "**********"
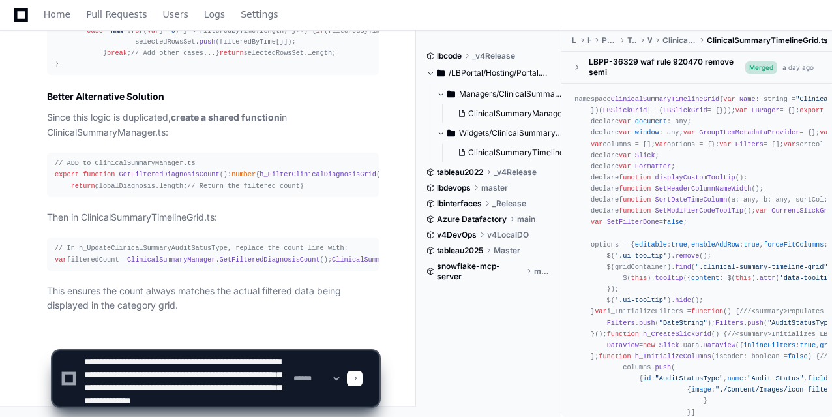
scroll to position [17, 0]
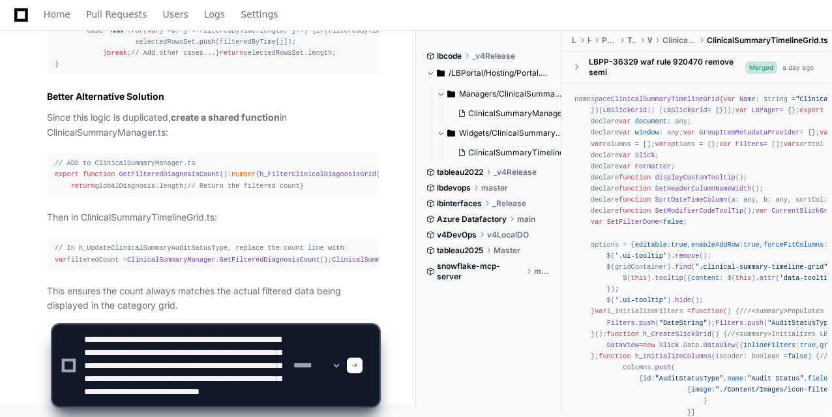
type textarea "**********"
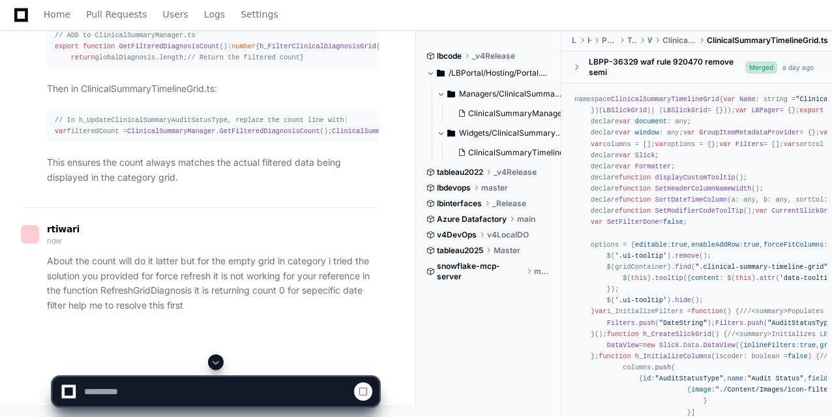
scroll to position [4703, 0]
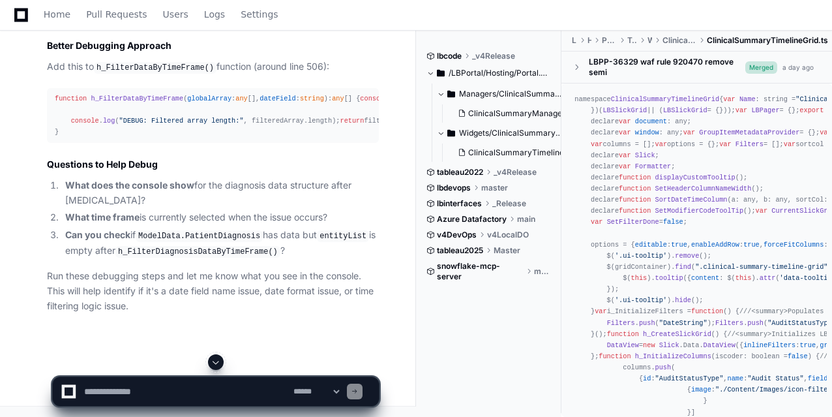
scroll to position [5794, 0]
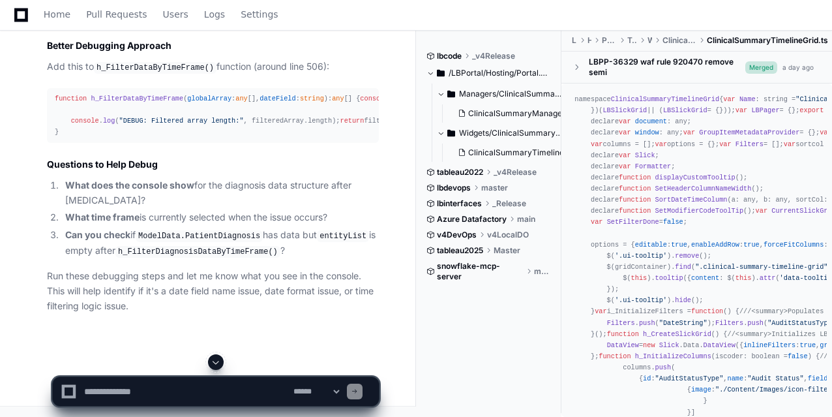
click at [177, 400] on textarea at bounding box center [185, 391] width 209 height 29
click at [203, 368] on div at bounding box center [215, 362] width 327 height 16
click at [278, 392] on textarea at bounding box center [185, 391] width 209 height 29
paste textarea "**********"
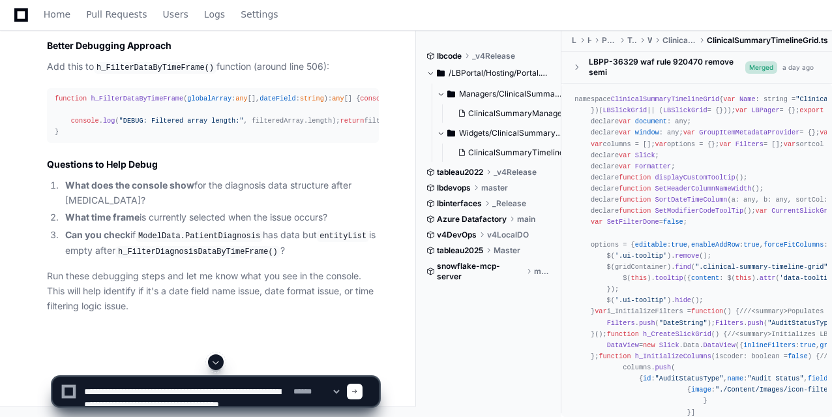
scroll to position [4, 0]
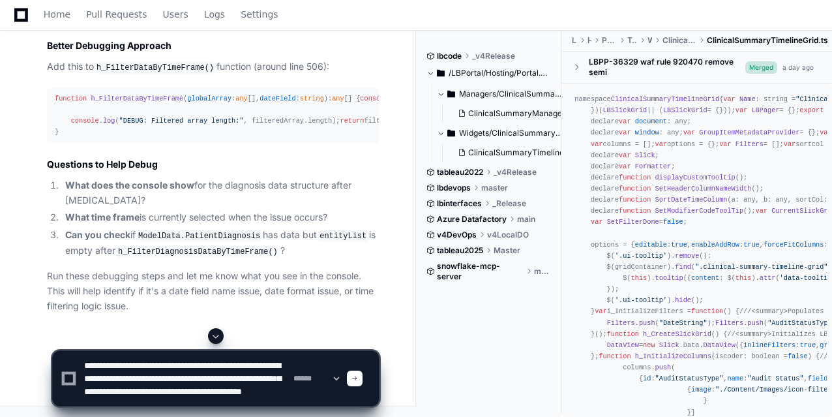
paste textarea "**********"
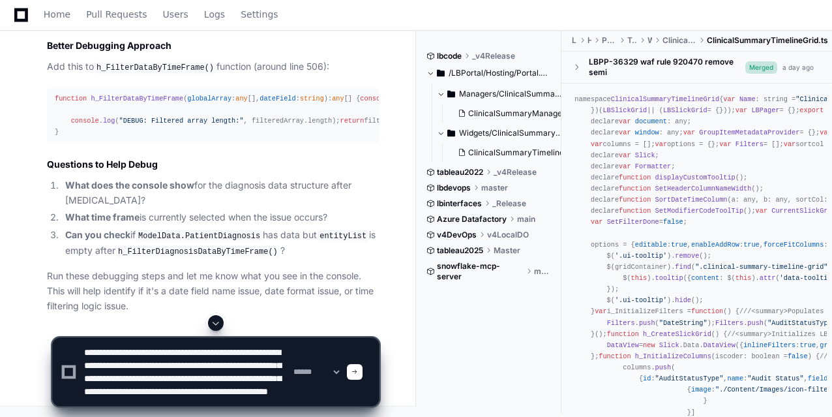
type textarea "**********"
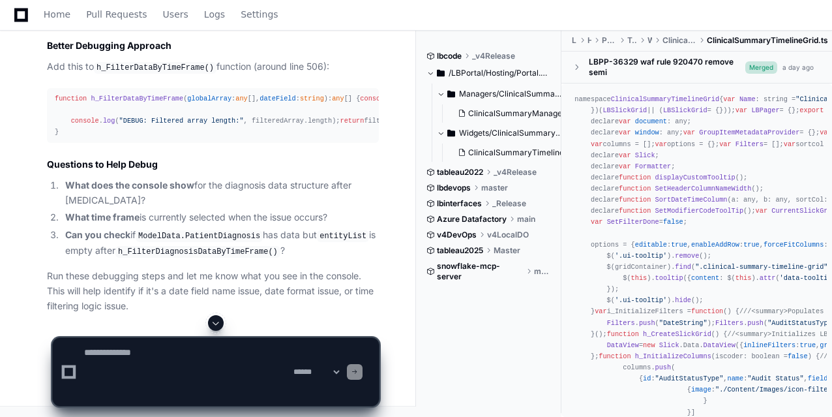
scroll to position [0, 0]
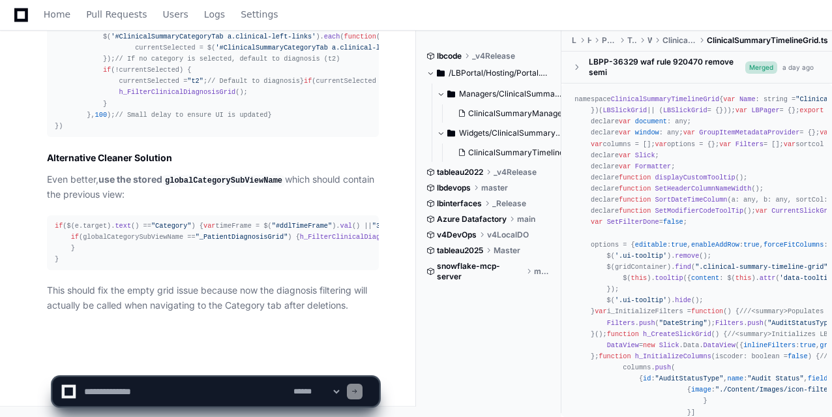
scroll to position [7371, 0]
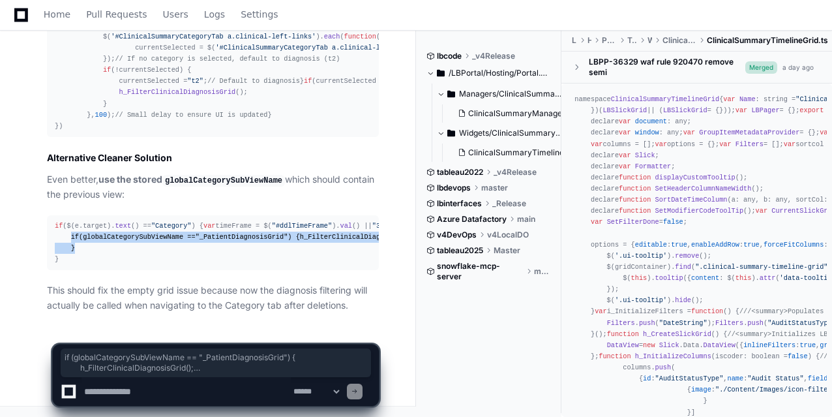
drag, startPoint x: 68, startPoint y: 225, endPoint x: 84, endPoint y: 248, distance: 28.0
click at [84, 248] on div "if ($(e. target ). text () == "Category" ) { var timeFrame = $( "#ddlTimeFrame"…" at bounding box center [213, 242] width 316 height 45
copy div "if (globalCategorySubViewName == "_PatientDiagnosisGrid" ) { h_FilterClinicalDi…"
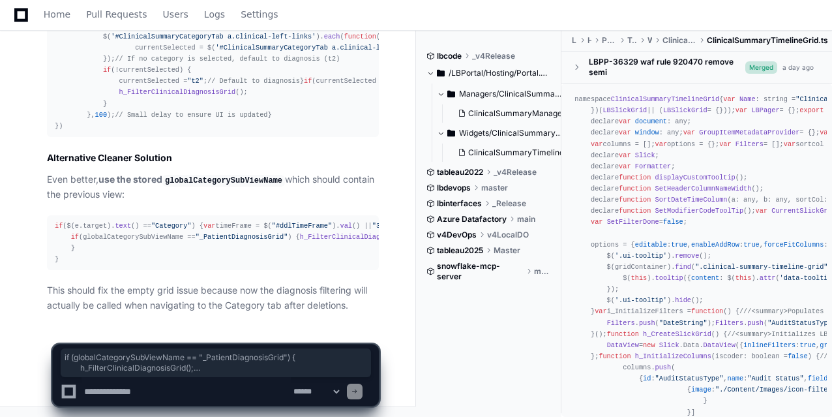
click at [119, 390] on textarea at bounding box center [185, 391] width 209 height 29
type textarea "**********"
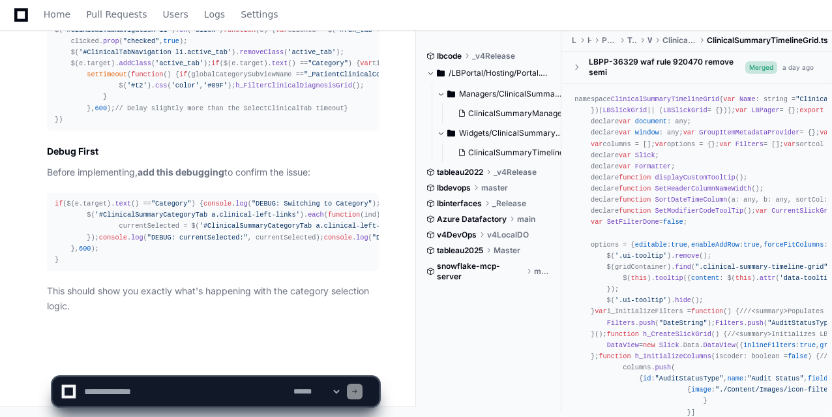
scroll to position [9029, 0]
click at [143, 380] on textarea at bounding box center [185, 391] width 209 height 29
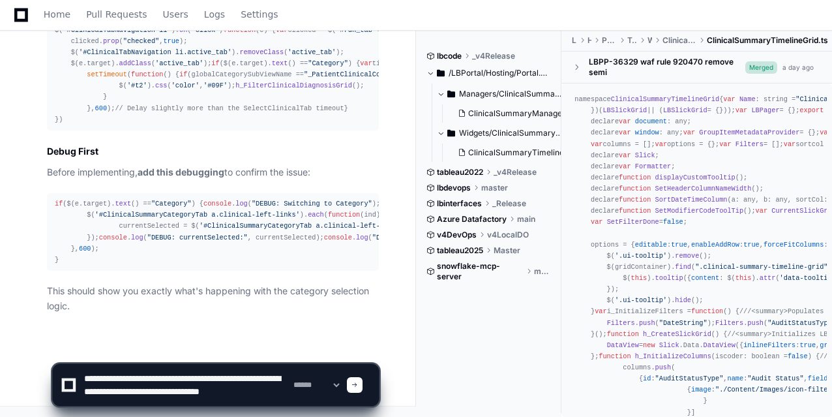
scroll to position [4, 0]
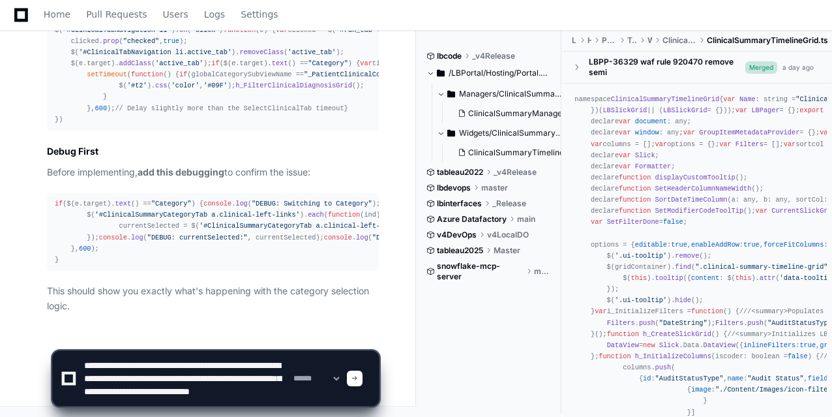
type textarea "**********"
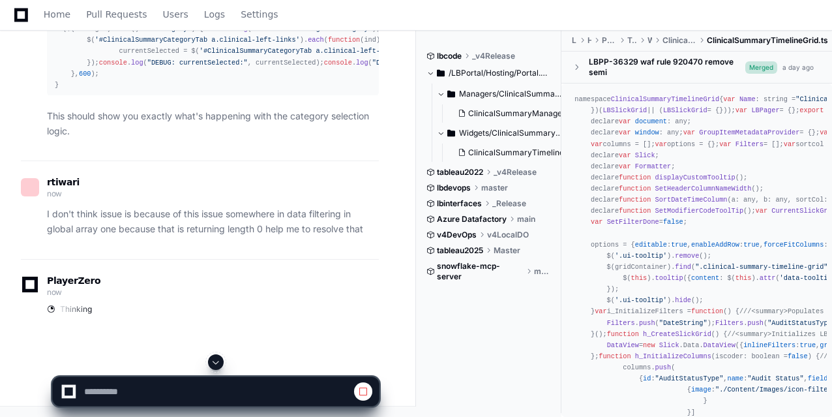
scroll to position [9040, 0]
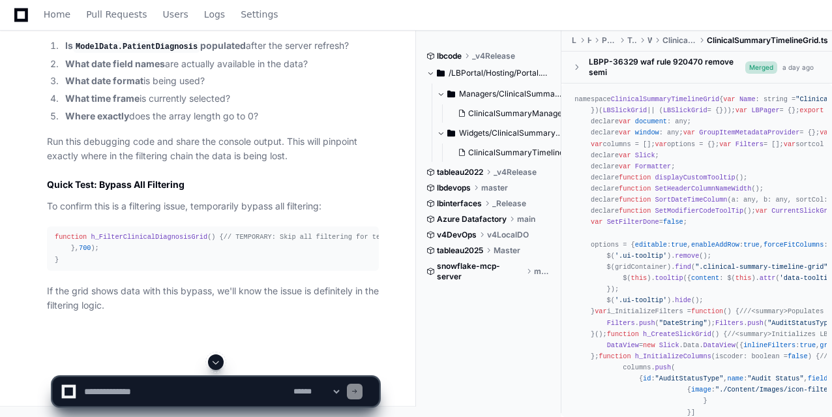
scroll to position [11170, 0]
click at [162, 233] on span "h_FilterClinicalDiagnosisGrid" at bounding box center [149, 237] width 117 height 8
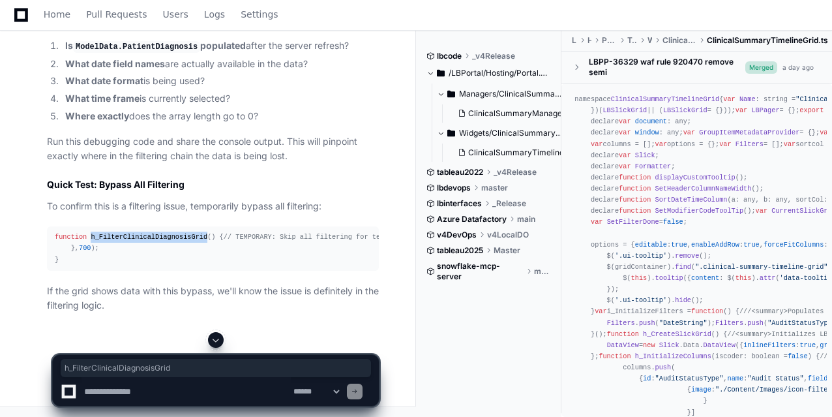
copy span "h_FilterClinicalDiagnosisGrid"
click at [227, 385] on textarea at bounding box center [185, 391] width 209 height 29
drag, startPoint x: 135, startPoint y: 205, endPoint x: 316, endPoint y: 205, distance: 181.2
click at [316, 231] on div "function h_FilterClinicalDiagnosisGrid ( ) { // TEMPORARY: Skip all filtering f…" at bounding box center [213, 247] width 316 height 33
copy div "ClinicalSummaryManager . ModelData . PatientDiagnosis"
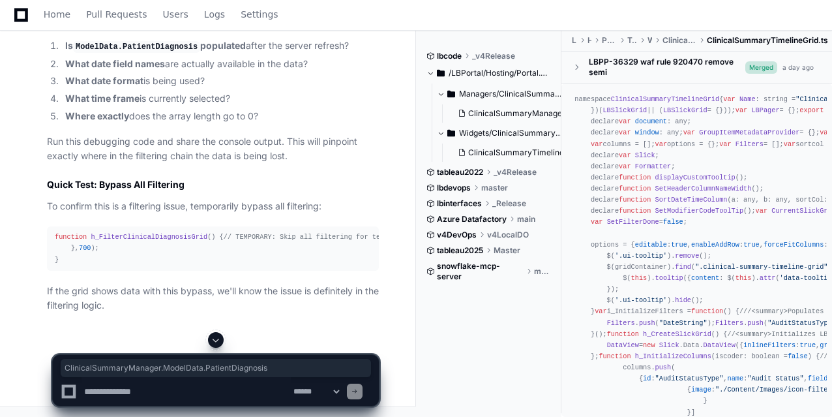
click at [110, 392] on textarea at bounding box center [185, 391] width 209 height 29
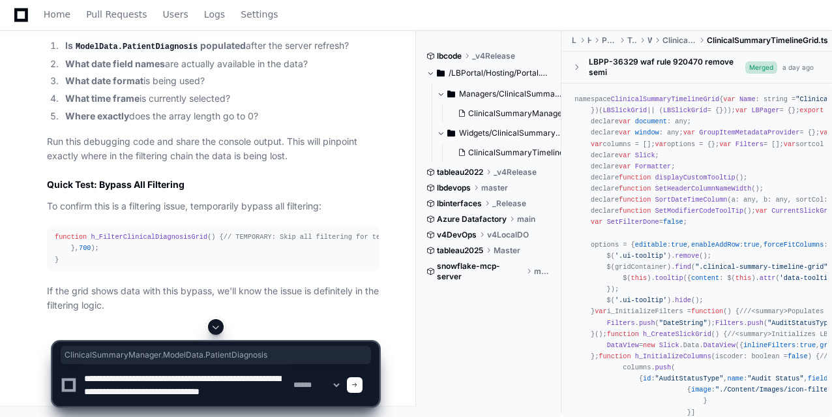
type textarea "**********"
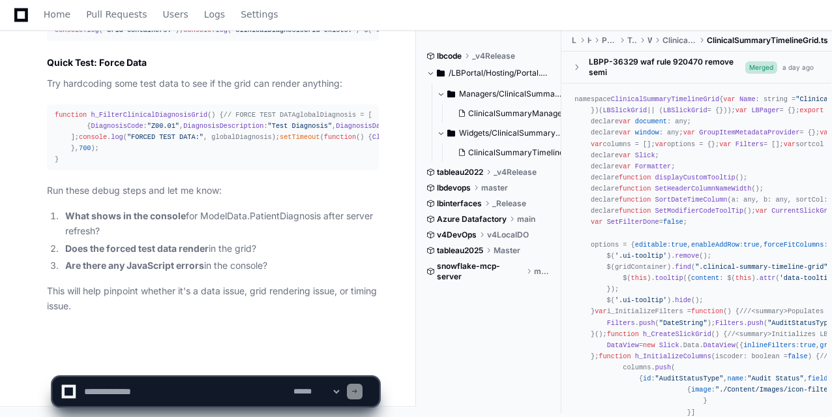
scroll to position [13079, 0]
